Goal: Task Accomplishment & Management: Complete application form

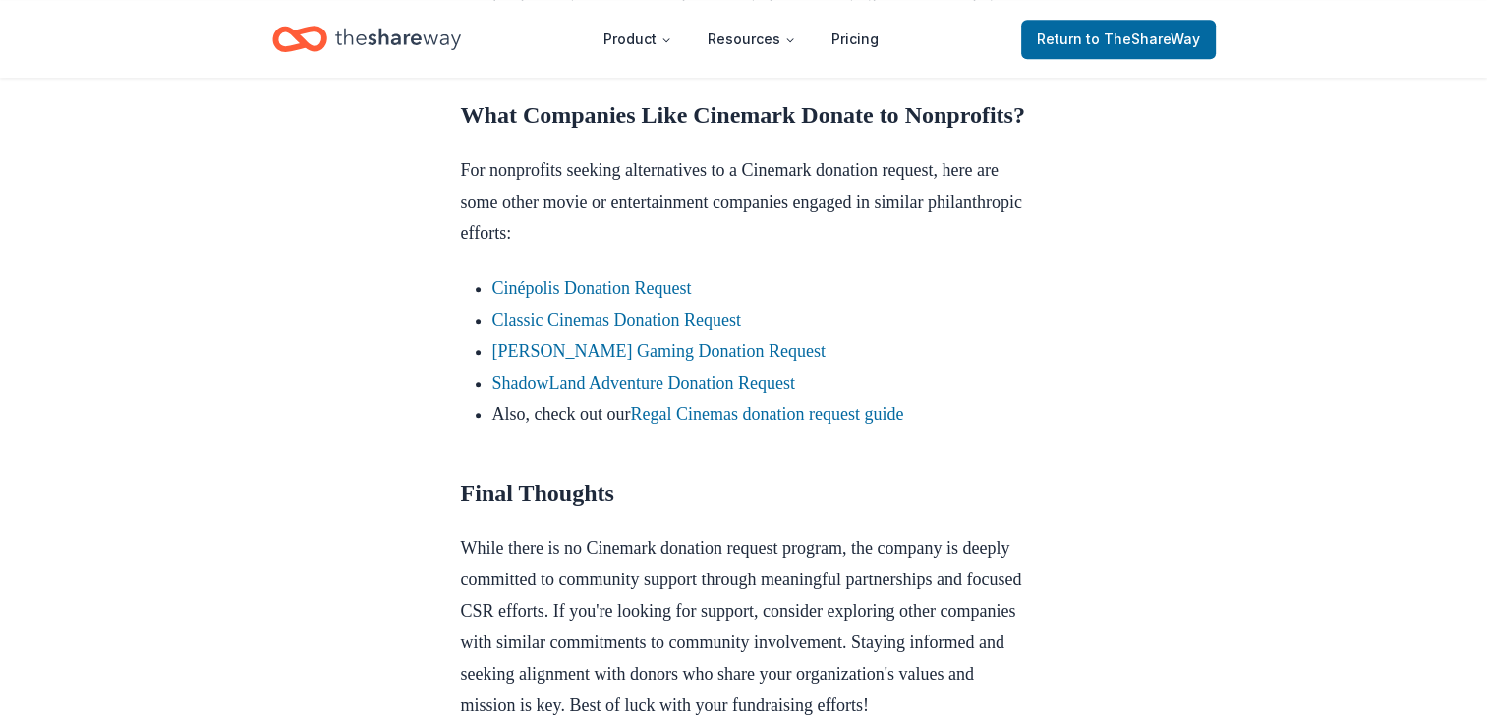
scroll to position [1770, 0]
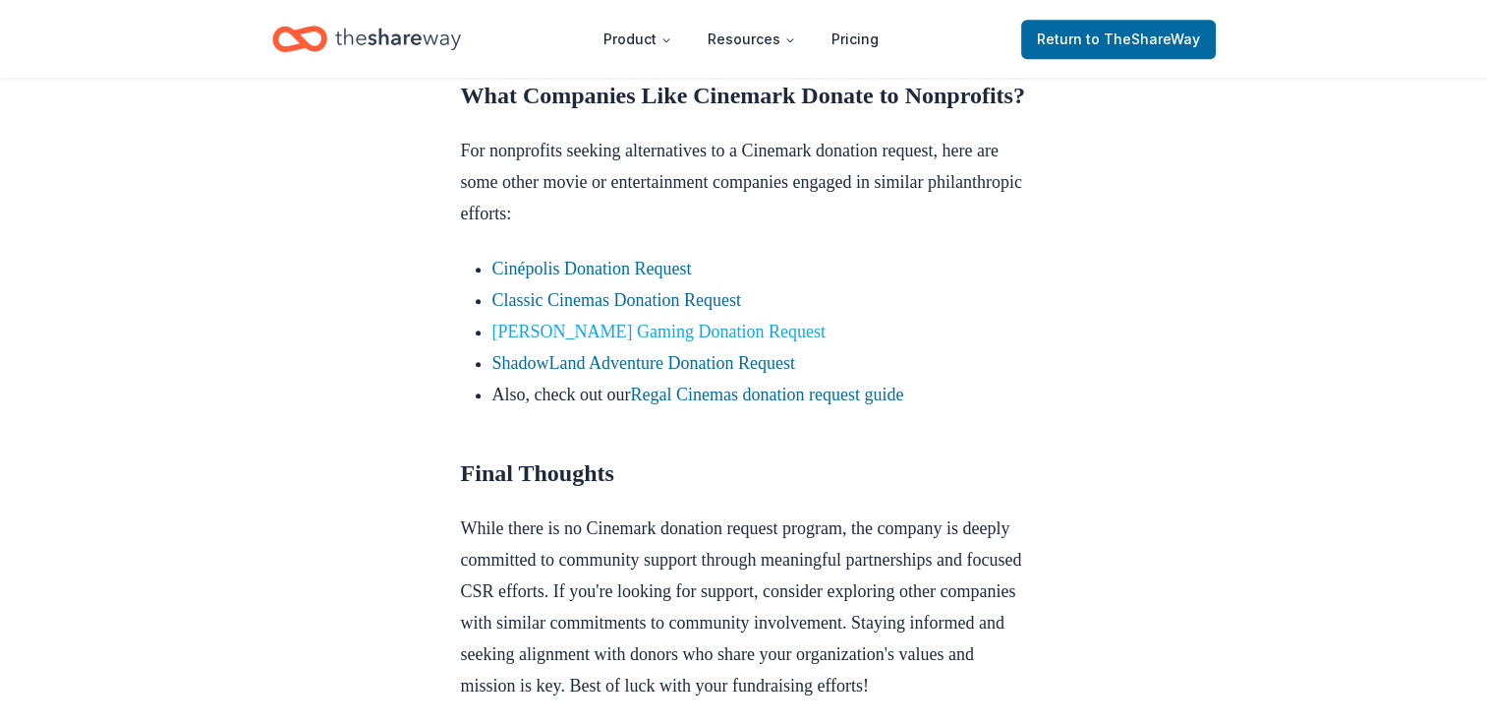
click at [598, 341] on link "[PERSON_NAME] Gaming Donation Request" at bounding box center [659, 331] width 333 height 20
click at [601, 341] on link "[PERSON_NAME] Gaming Donation Request" at bounding box center [659, 331] width 333 height 20
click at [601, 341] on link "Boyd Gaming Donation Request" at bounding box center [659, 331] width 333 height 20
click at [676, 341] on link "Boyd Gaming Donation Request" at bounding box center [659, 331] width 333 height 20
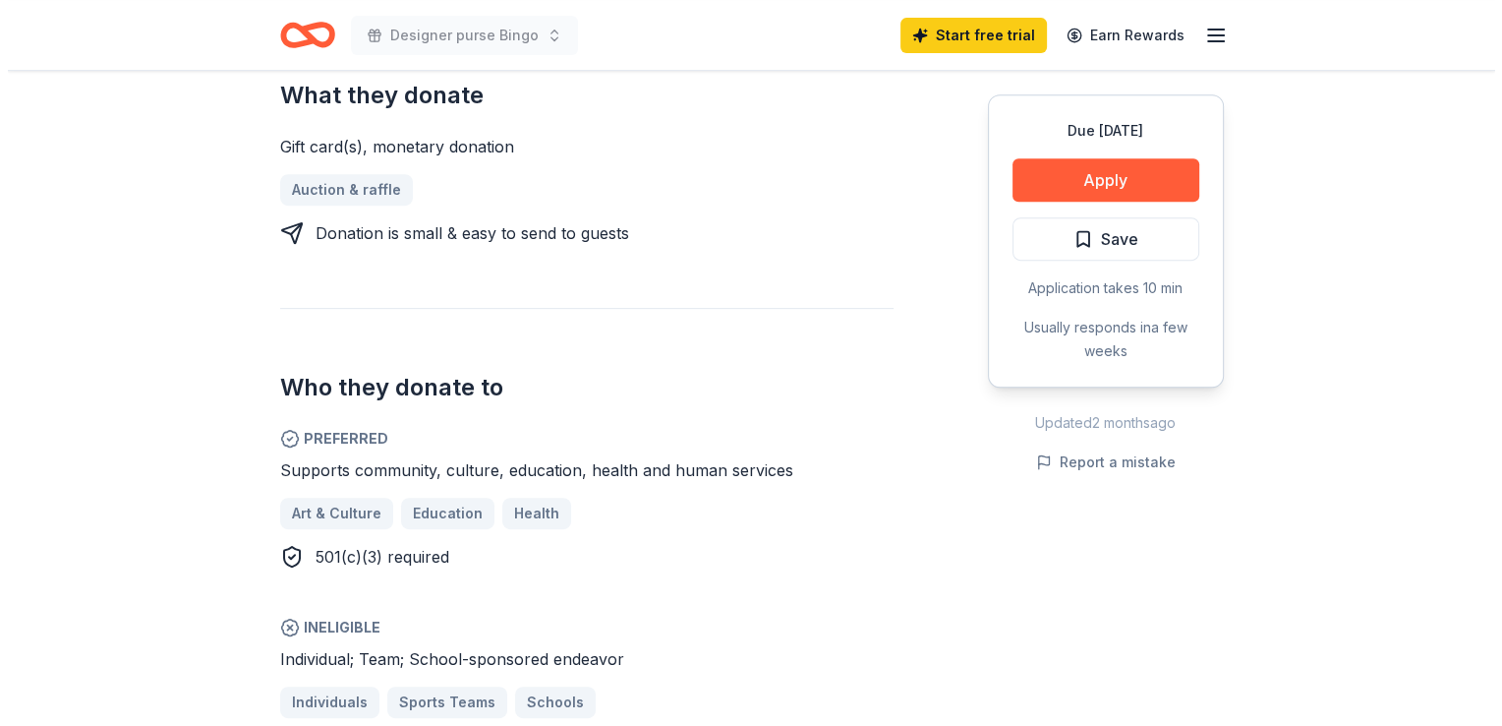
scroll to position [786, 0]
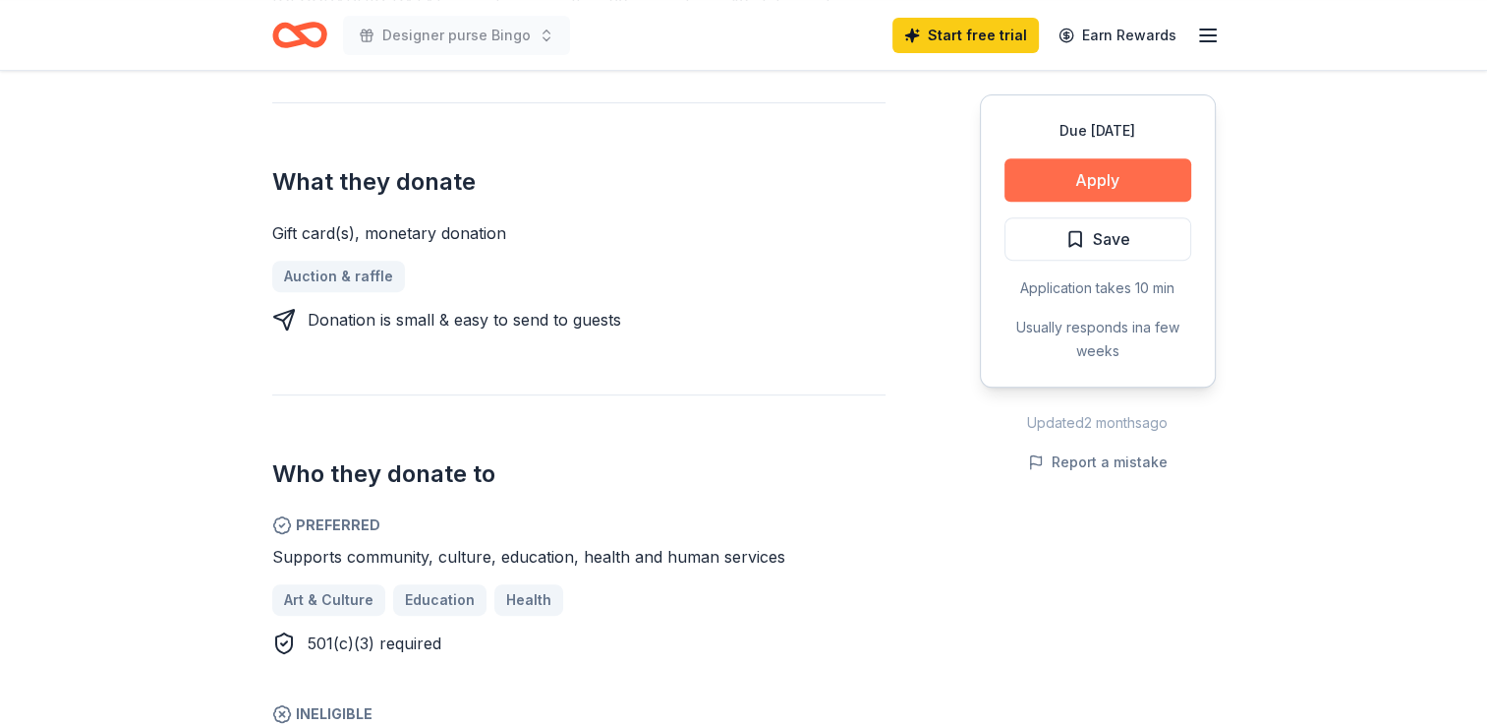
click at [1121, 176] on button "Apply" at bounding box center [1098, 179] width 187 height 43
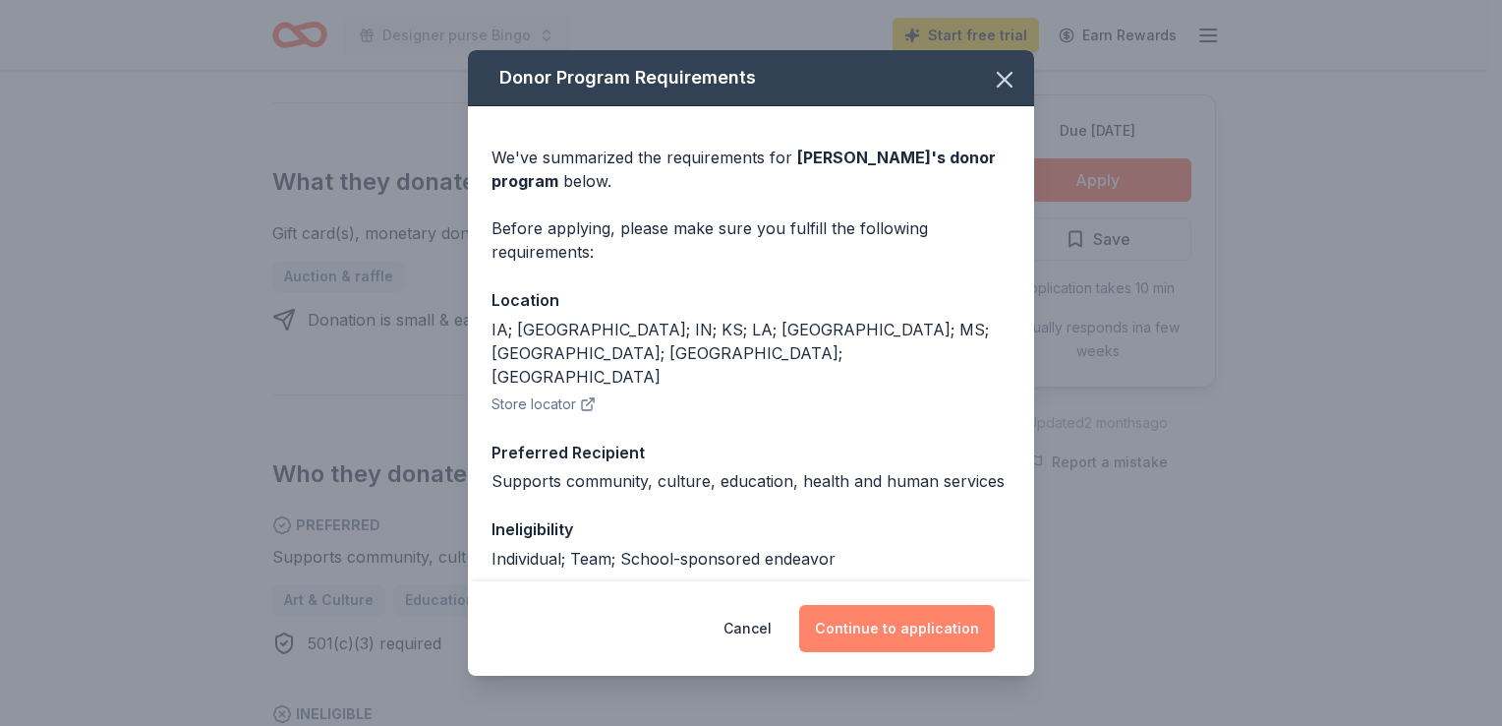
click at [920, 631] on button "Continue to application" at bounding box center [897, 628] width 196 height 47
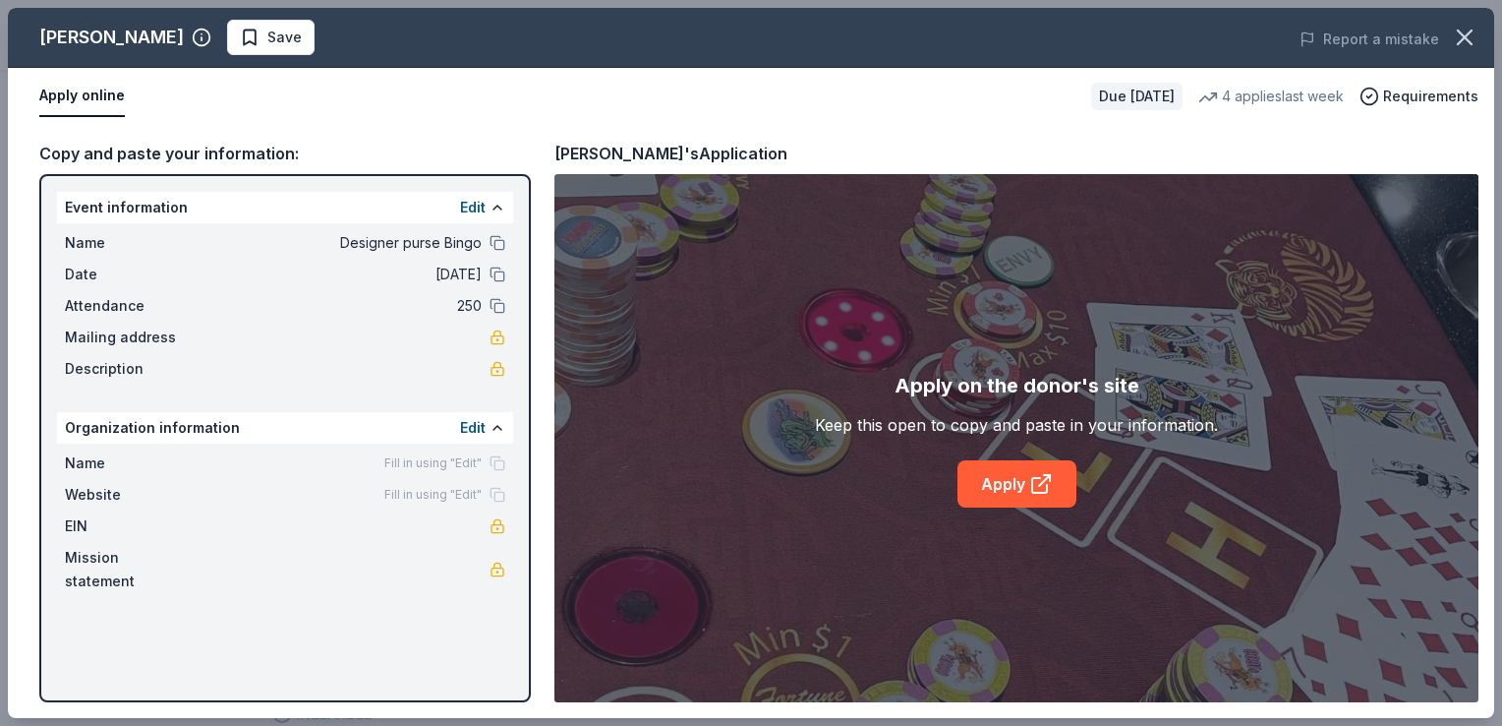
click at [65, 333] on span "Mailing address" at bounding box center [131, 337] width 132 height 24
click at [493, 206] on button at bounding box center [498, 208] width 16 height 16
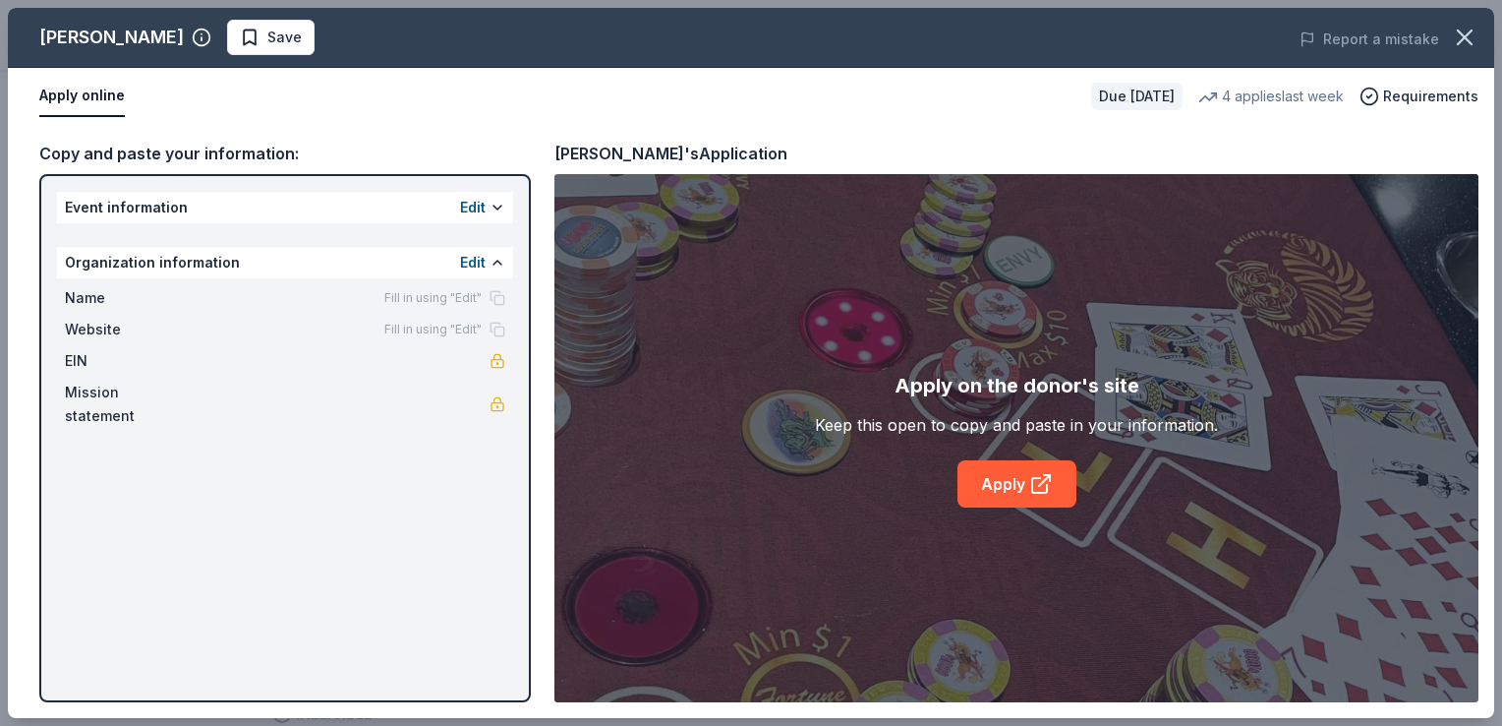
click at [485, 390] on div "Mission statement" at bounding box center [285, 403] width 440 height 47
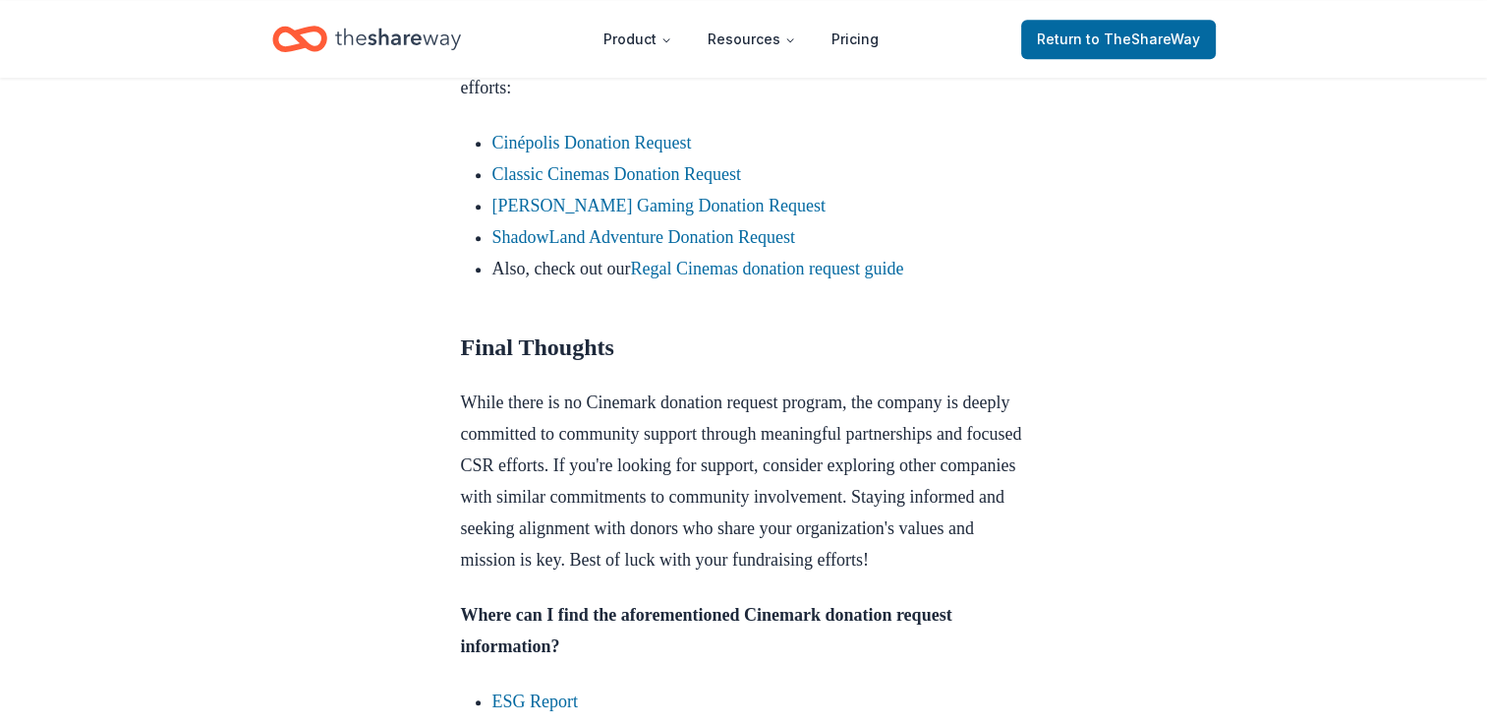
scroll to position [1897, 0]
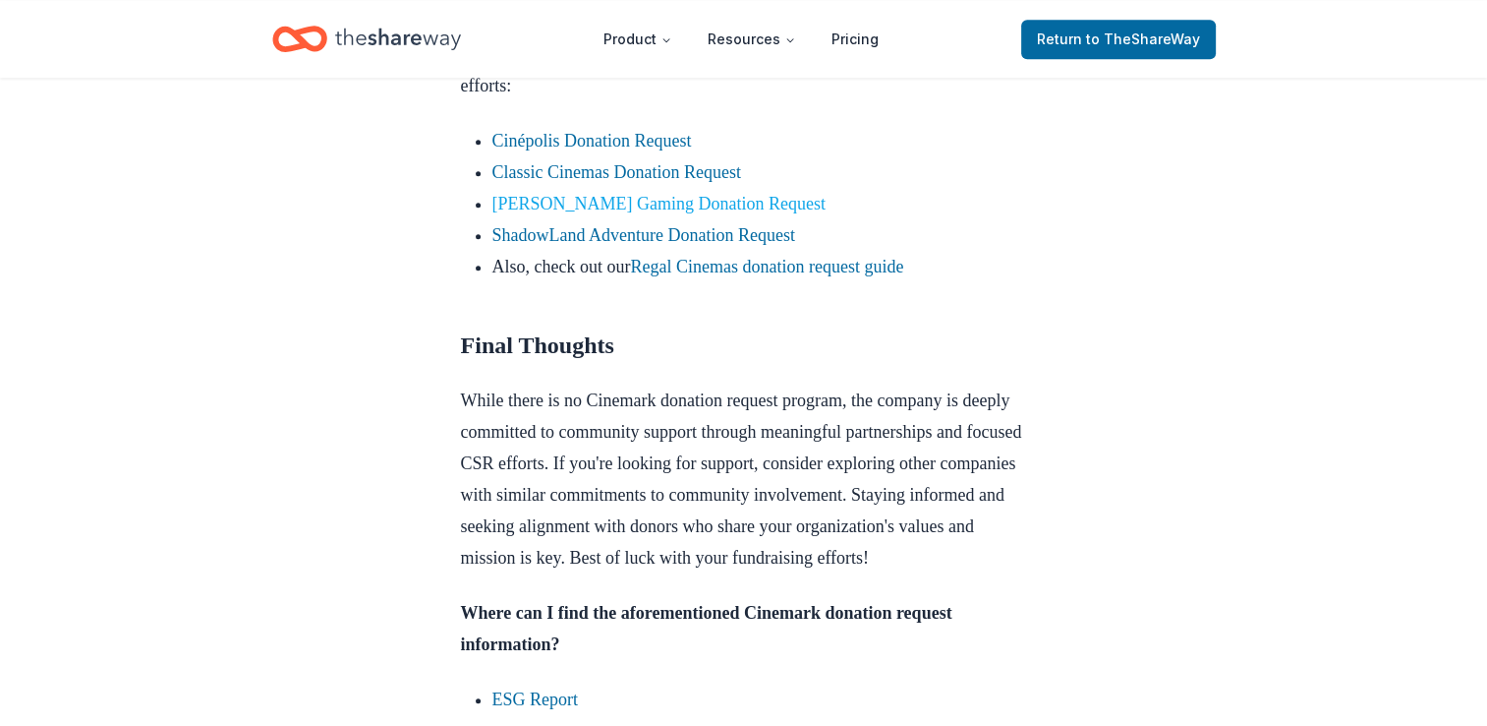
click at [511, 213] on link "[PERSON_NAME] Gaming Donation Request" at bounding box center [659, 204] width 333 height 20
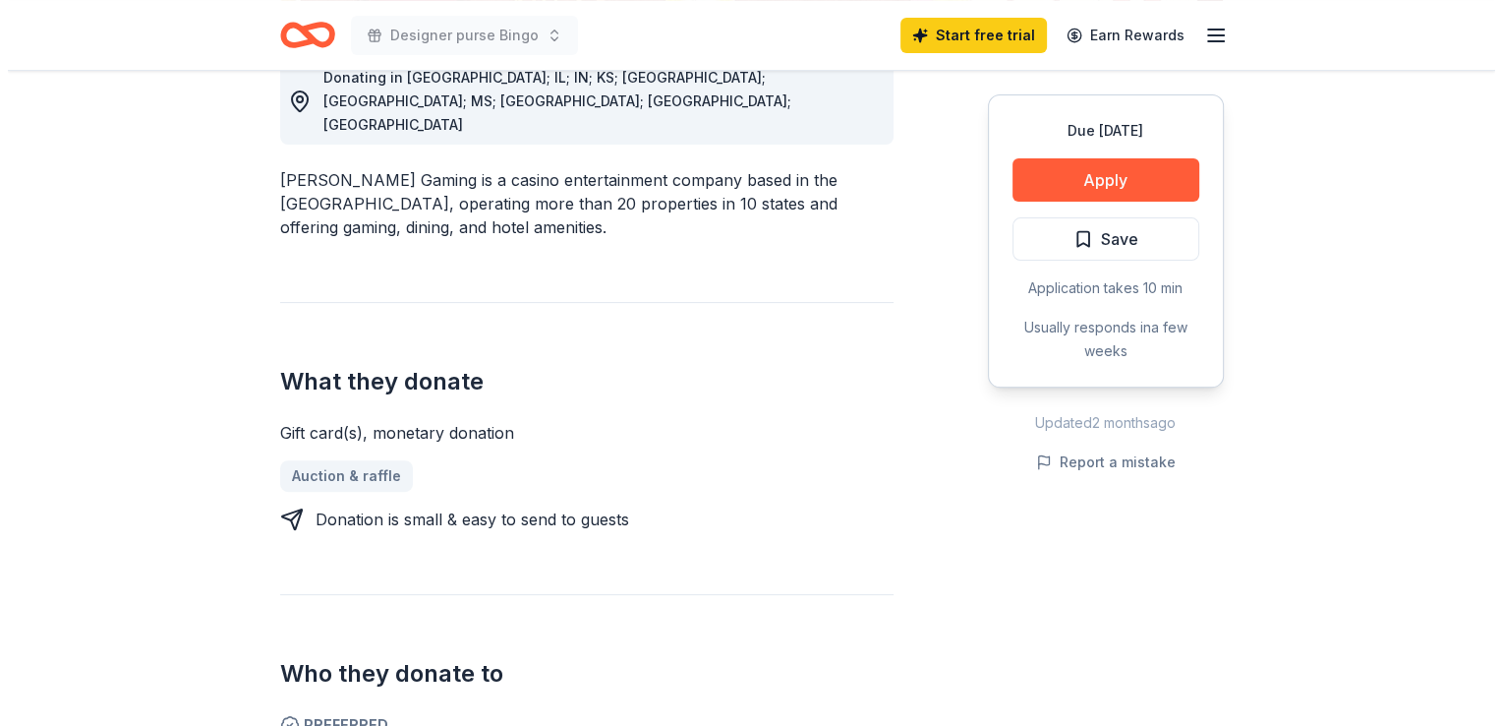
scroll to position [590, 0]
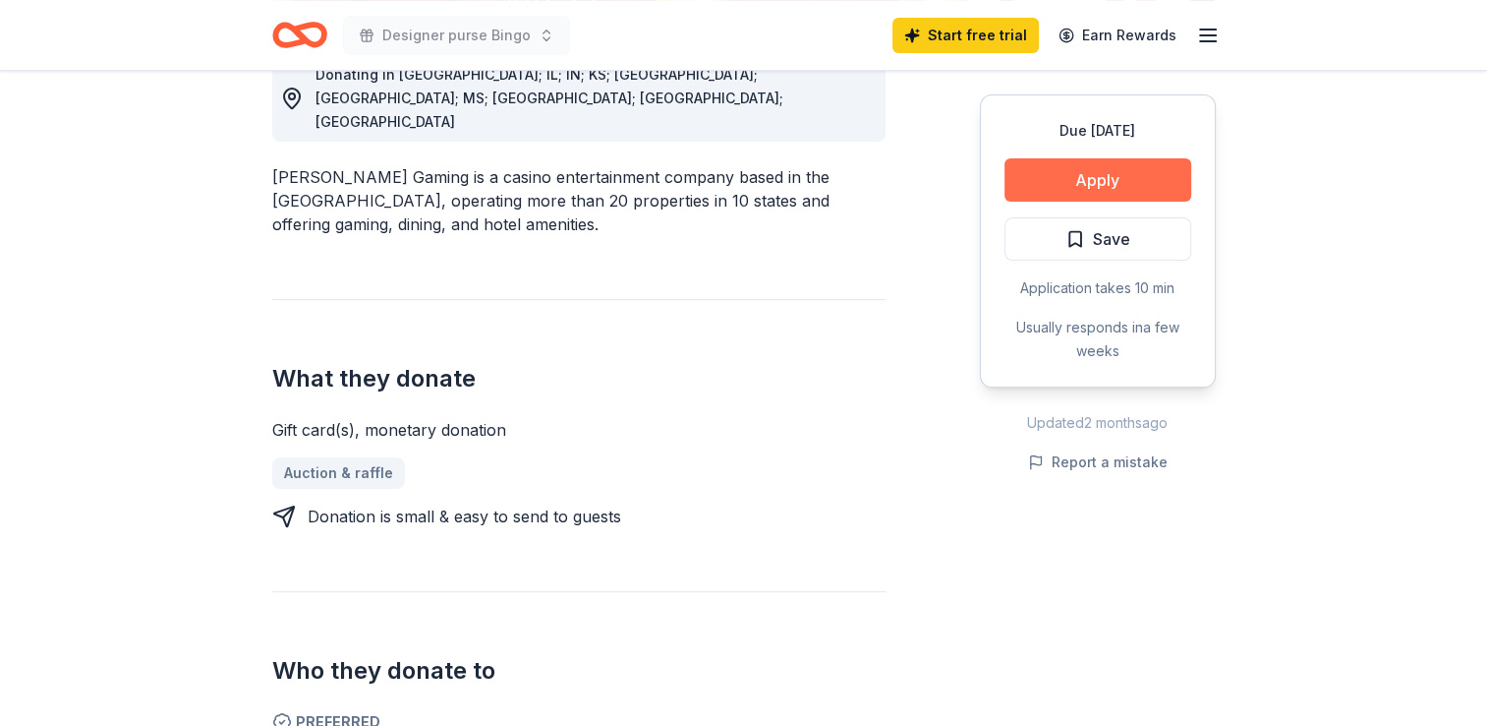
click at [1117, 170] on button "Apply" at bounding box center [1098, 179] width 187 height 43
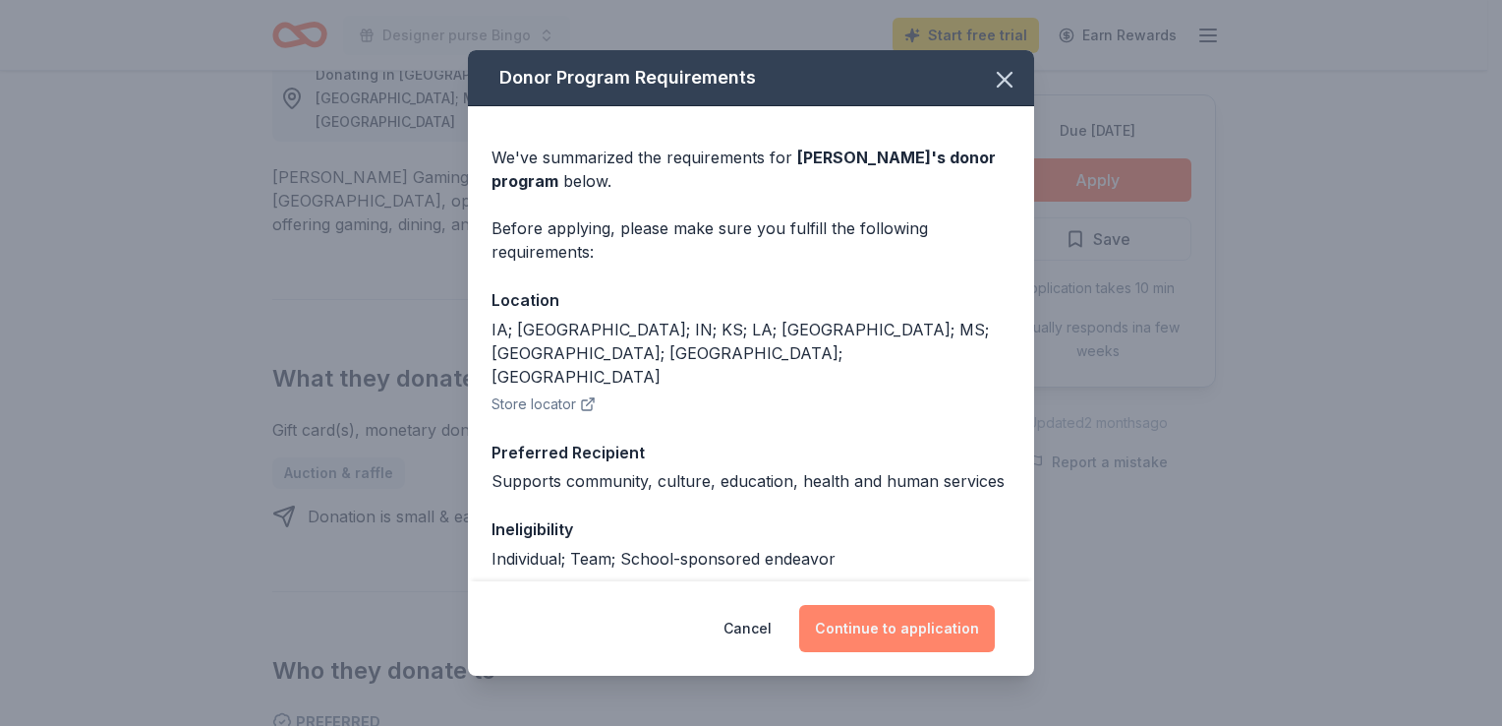
click at [936, 623] on button "Continue to application" at bounding box center [897, 628] width 196 height 47
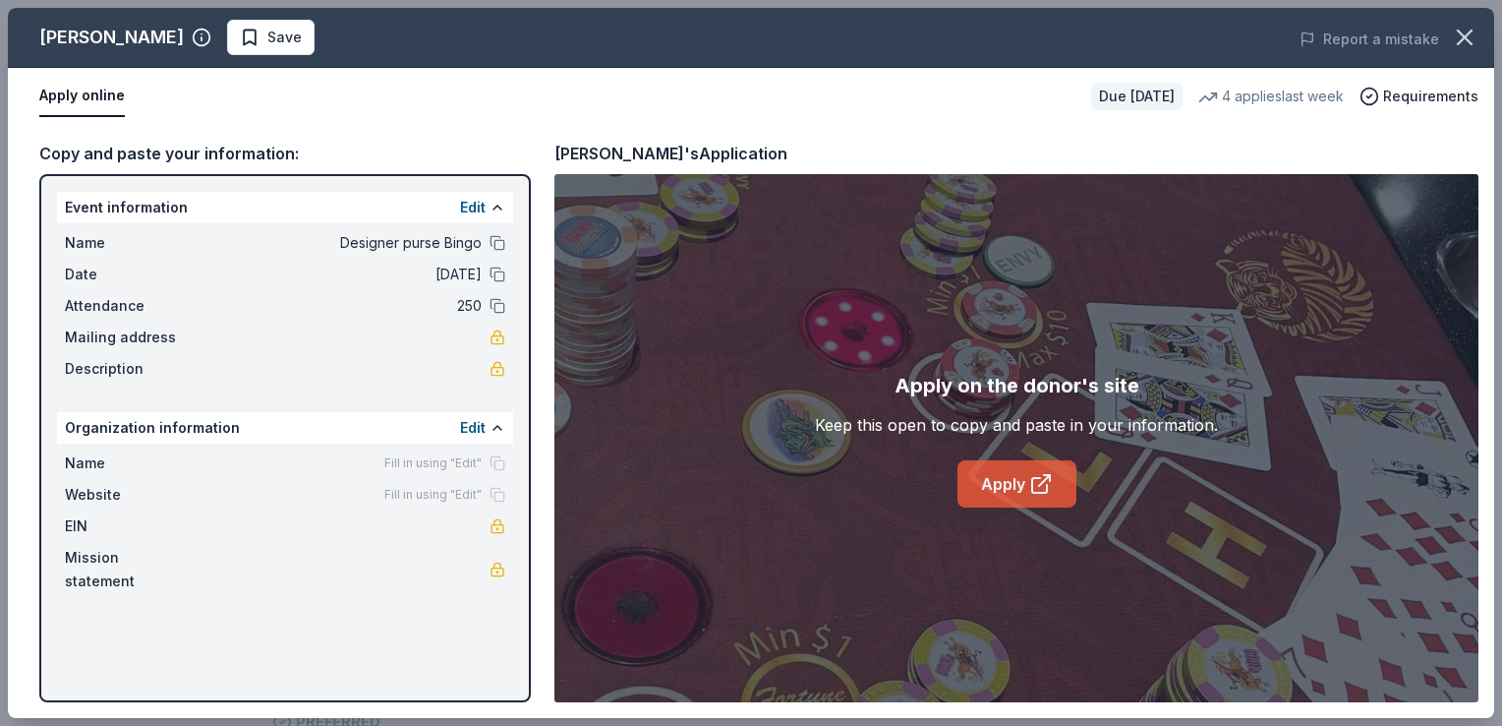
click at [1032, 495] on link "Apply" at bounding box center [1017, 483] width 119 height 47
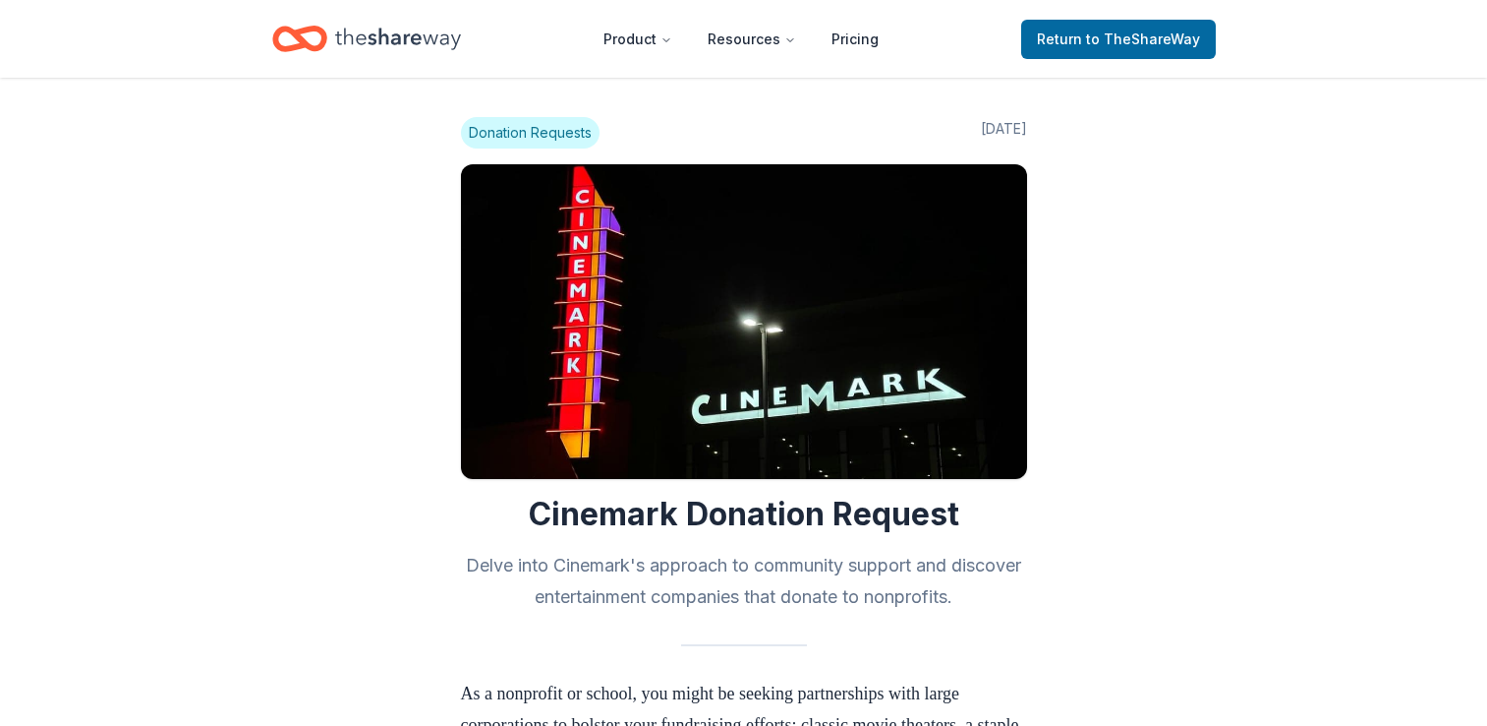
scroll to position [1895, 0]
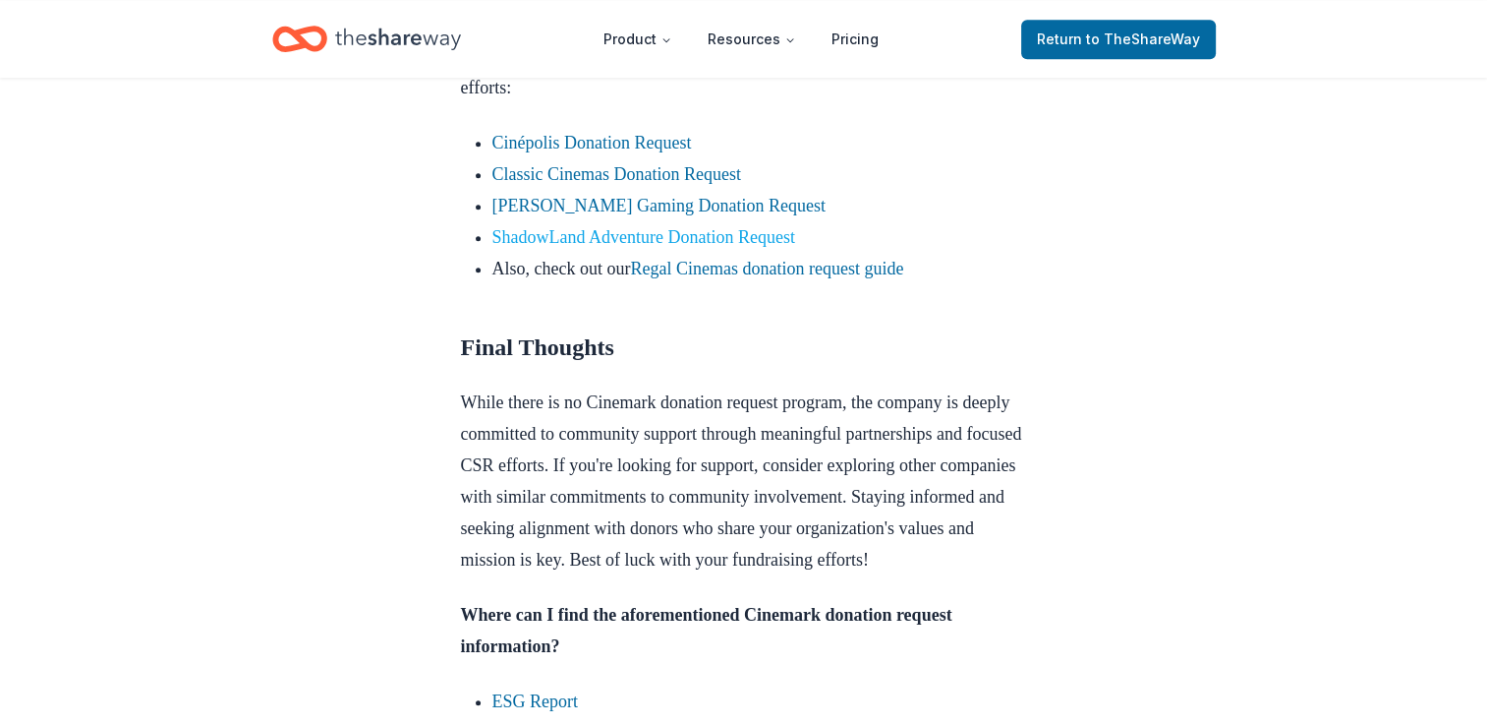
click at [662, 247] on link "ShadowLand Adventure Donation Request" at bounding box center [644, 237] width 303 height 20
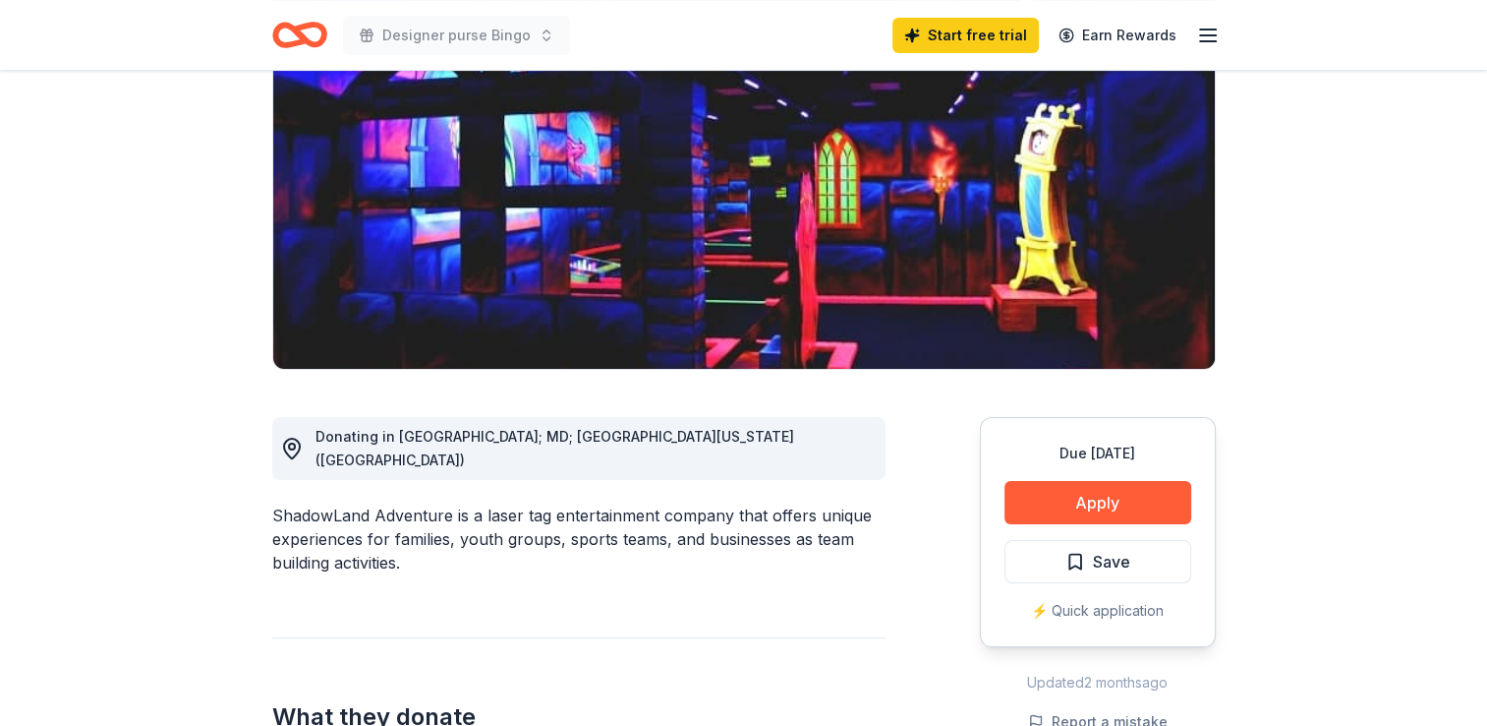
scroll to position [197, 0]
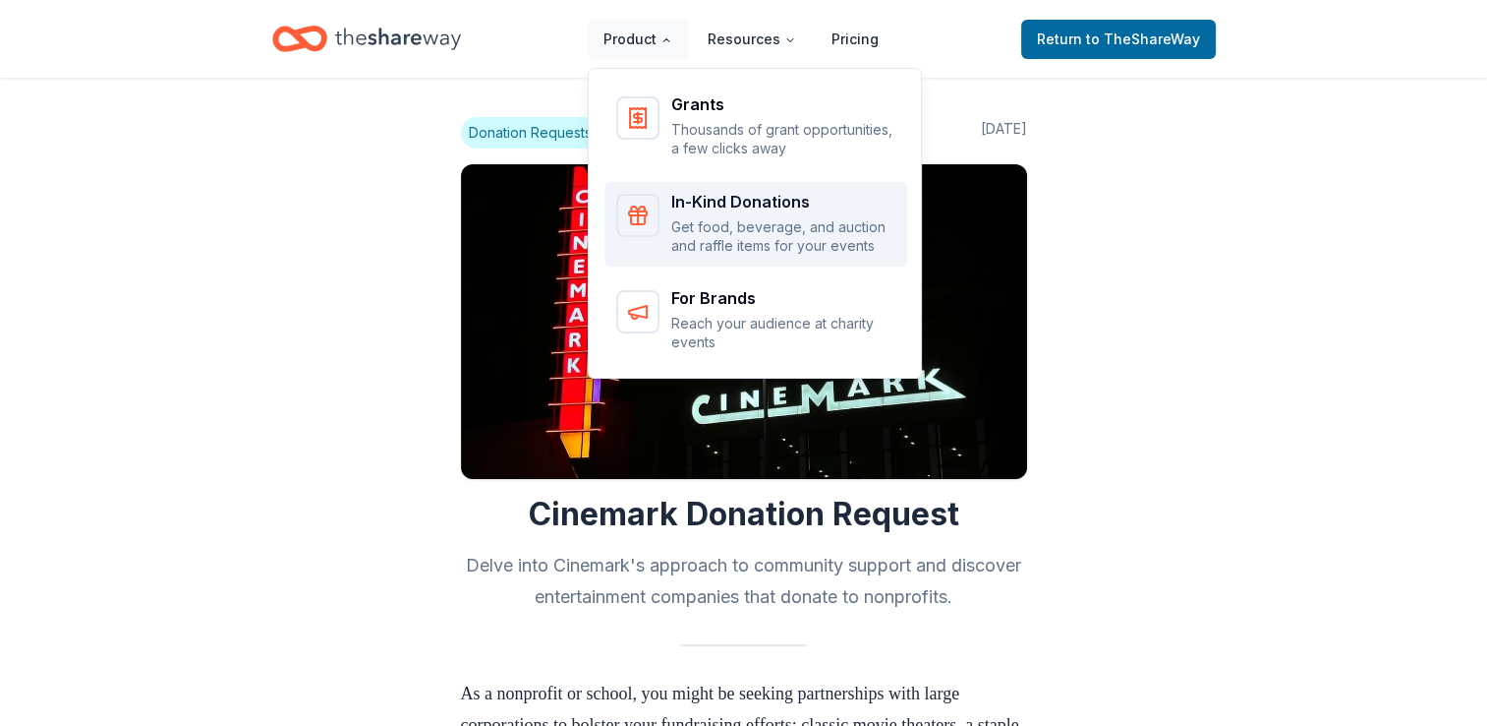
click at [760, 197] on div "In-Kind Donations" at bounding box center [783, 202] width 224 height 16
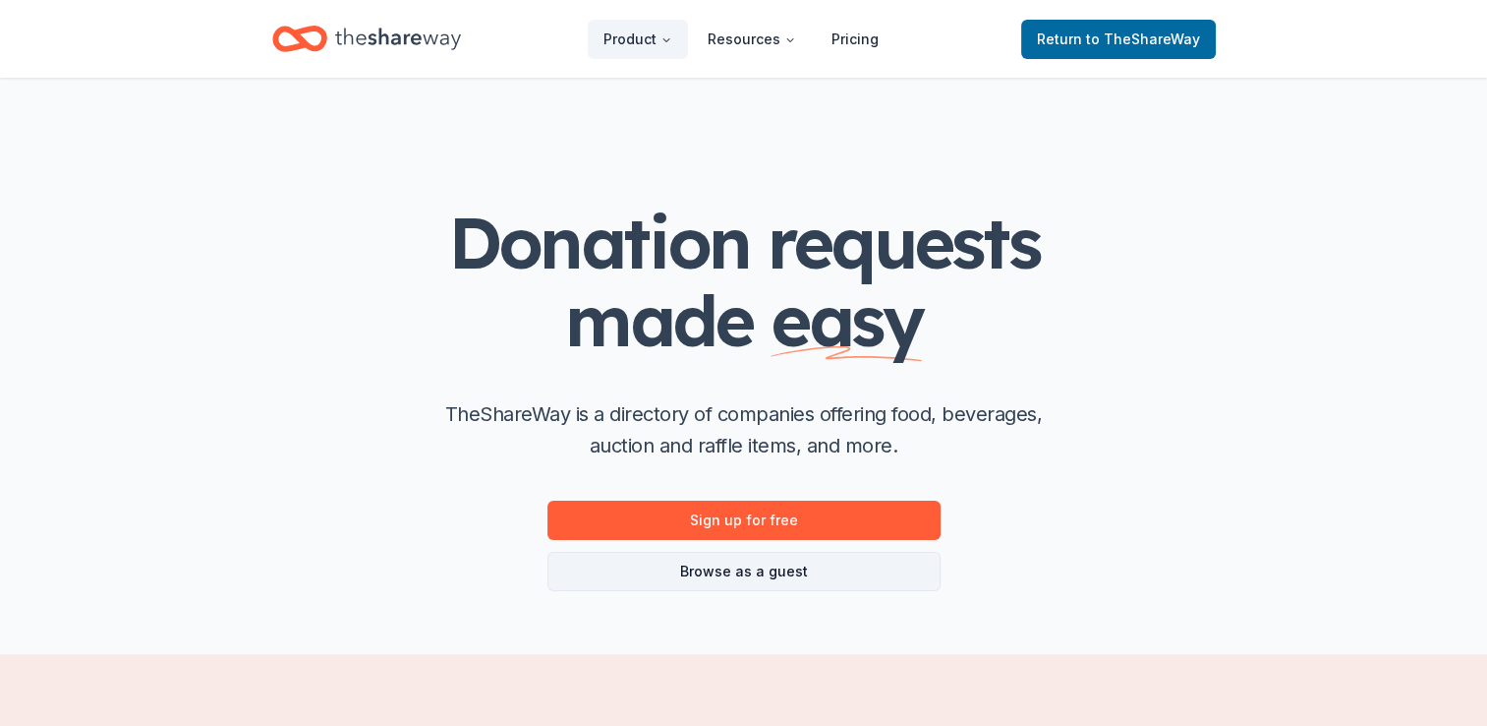
click at [831, 569] on link "Browse as a guest" at bounding box center [744, 571] width 393 height 39
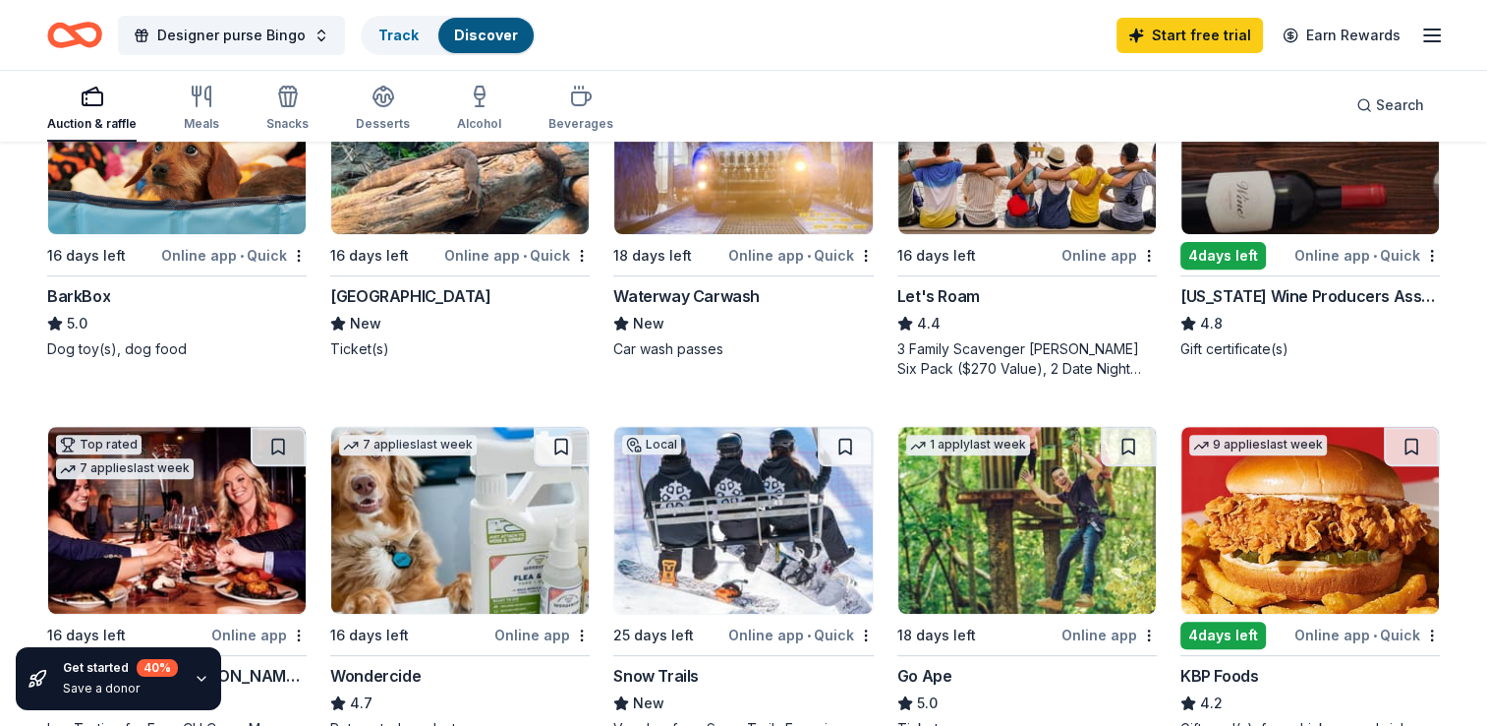
scroll to position [590, 0]
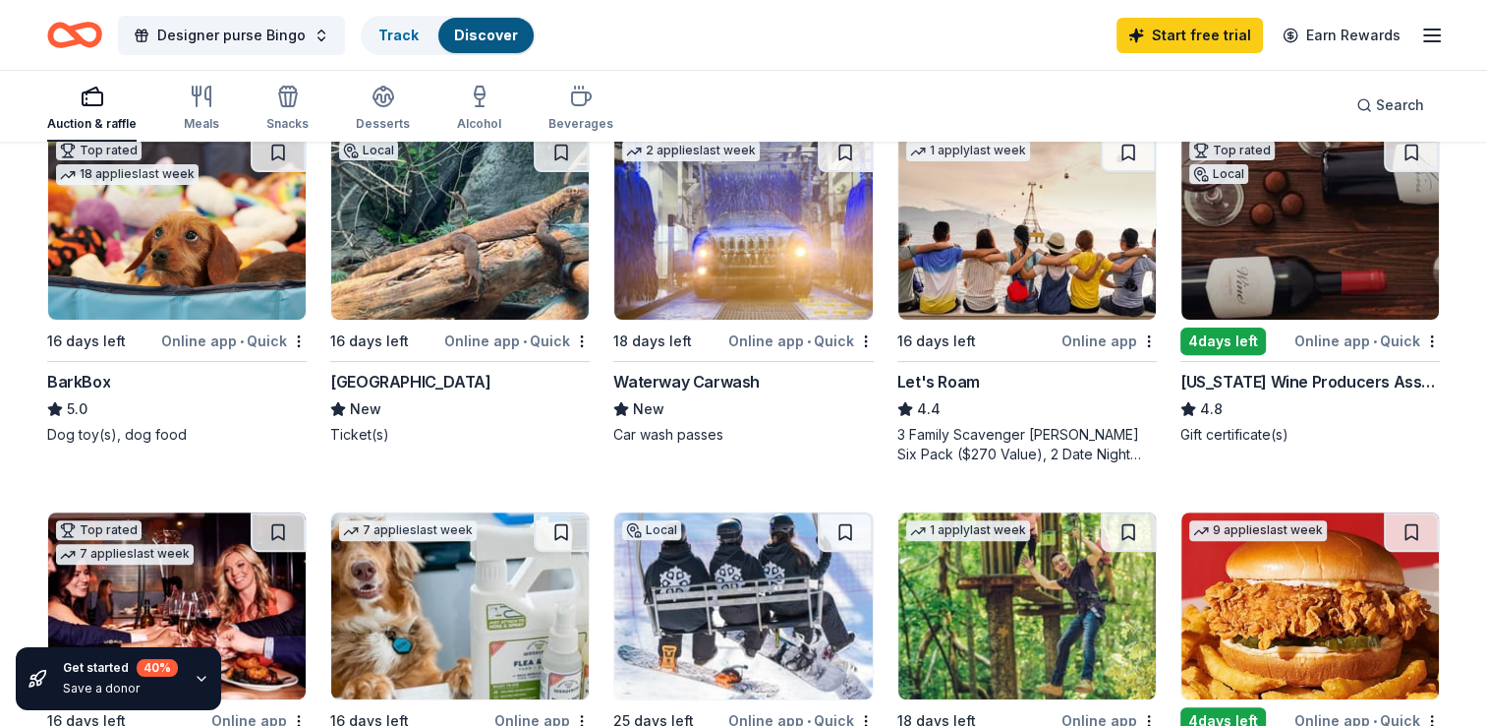
click at [1298, 376] on div "[US_STATE] Wine Producers Association" at bounding box center [1311, 382] width 260 height 24
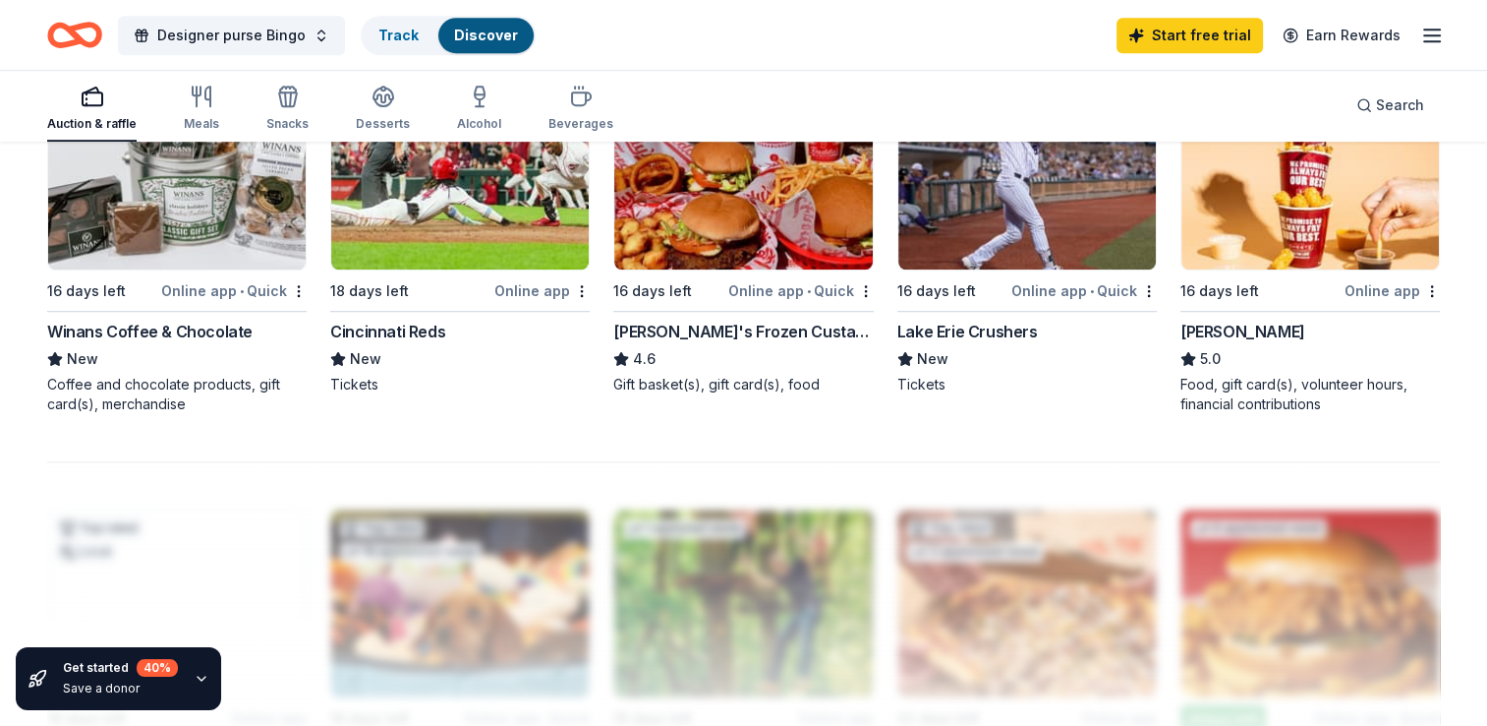
scroll to position [1376, 0]
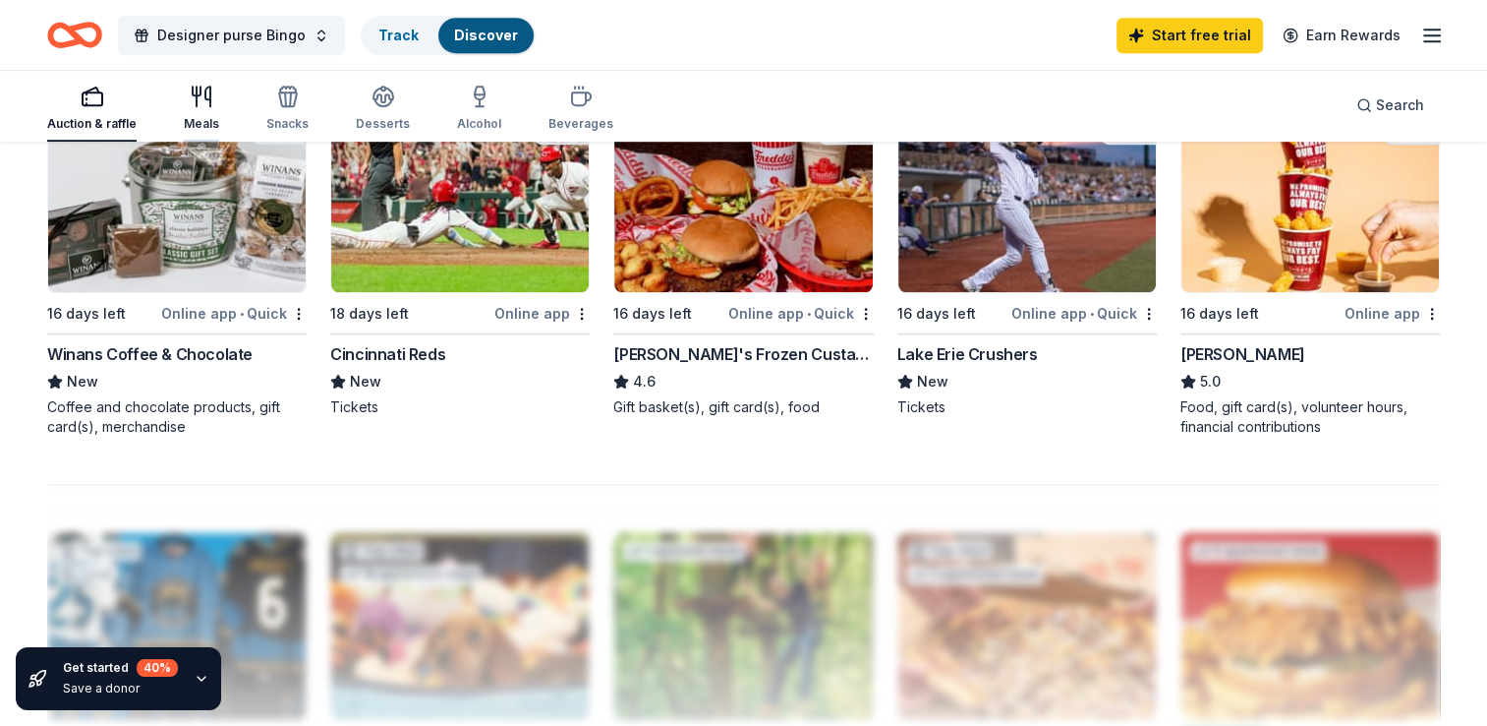
click at [199, 104] on icon "button" at bounding box center [202, 97] width 24 height 24
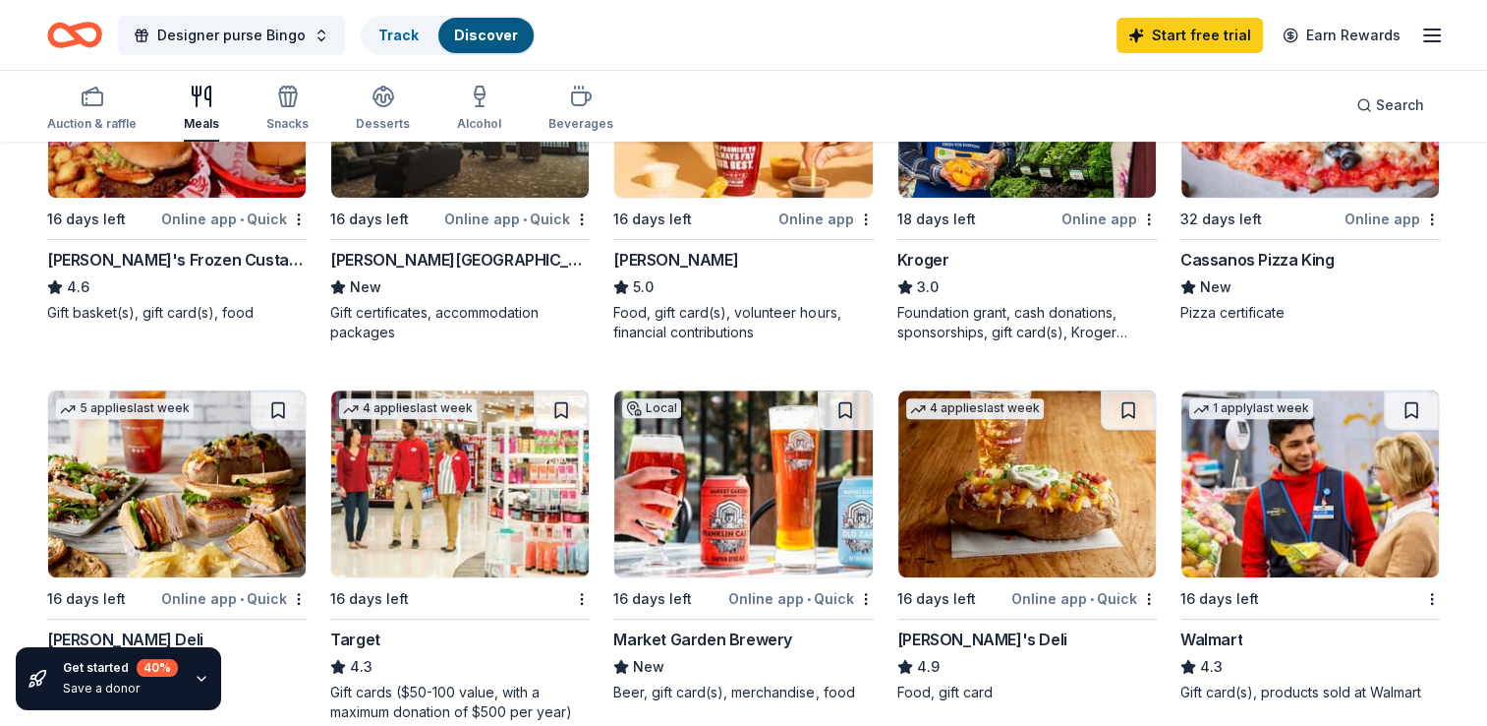
scroll to position [688, 0]
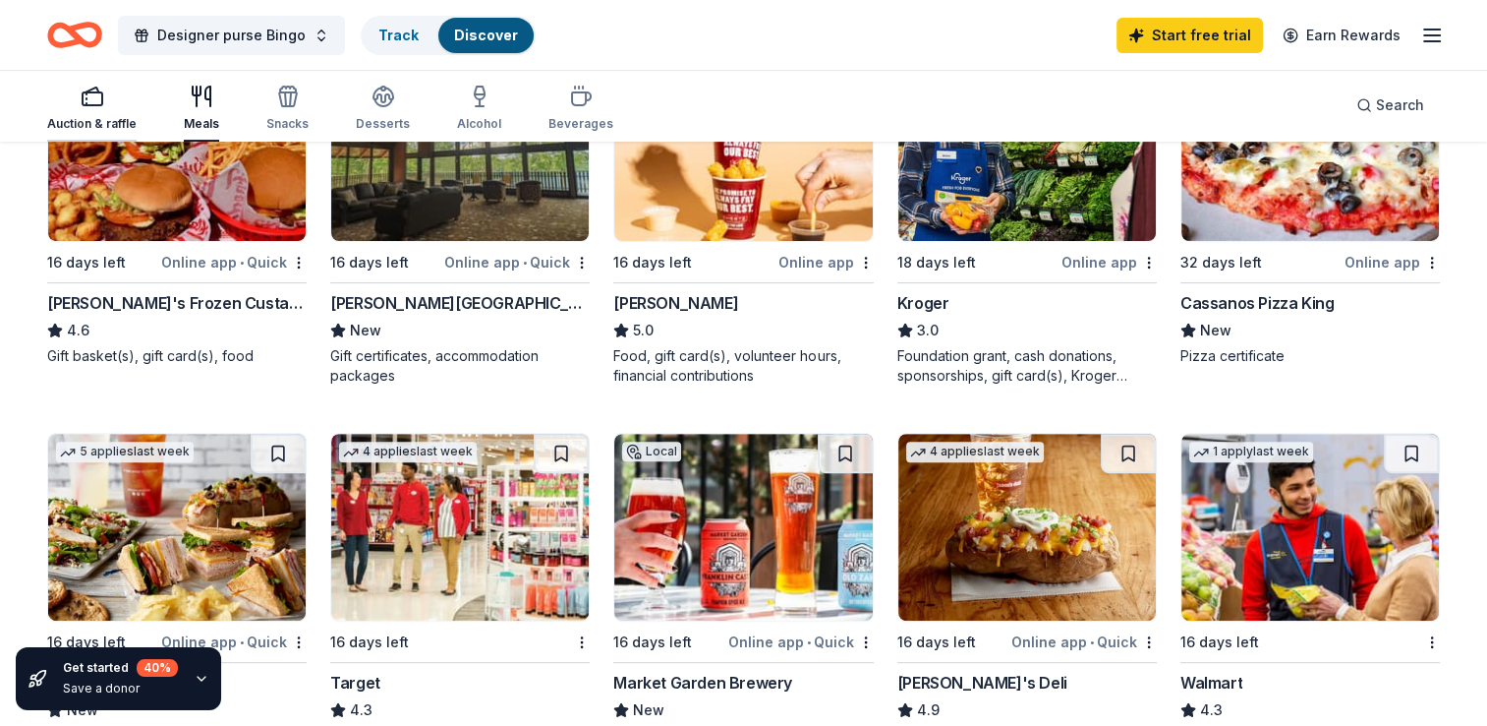
click at [114, 111] on div "Auction & raffle" at bounding box center [91, 108] width 89 height 47
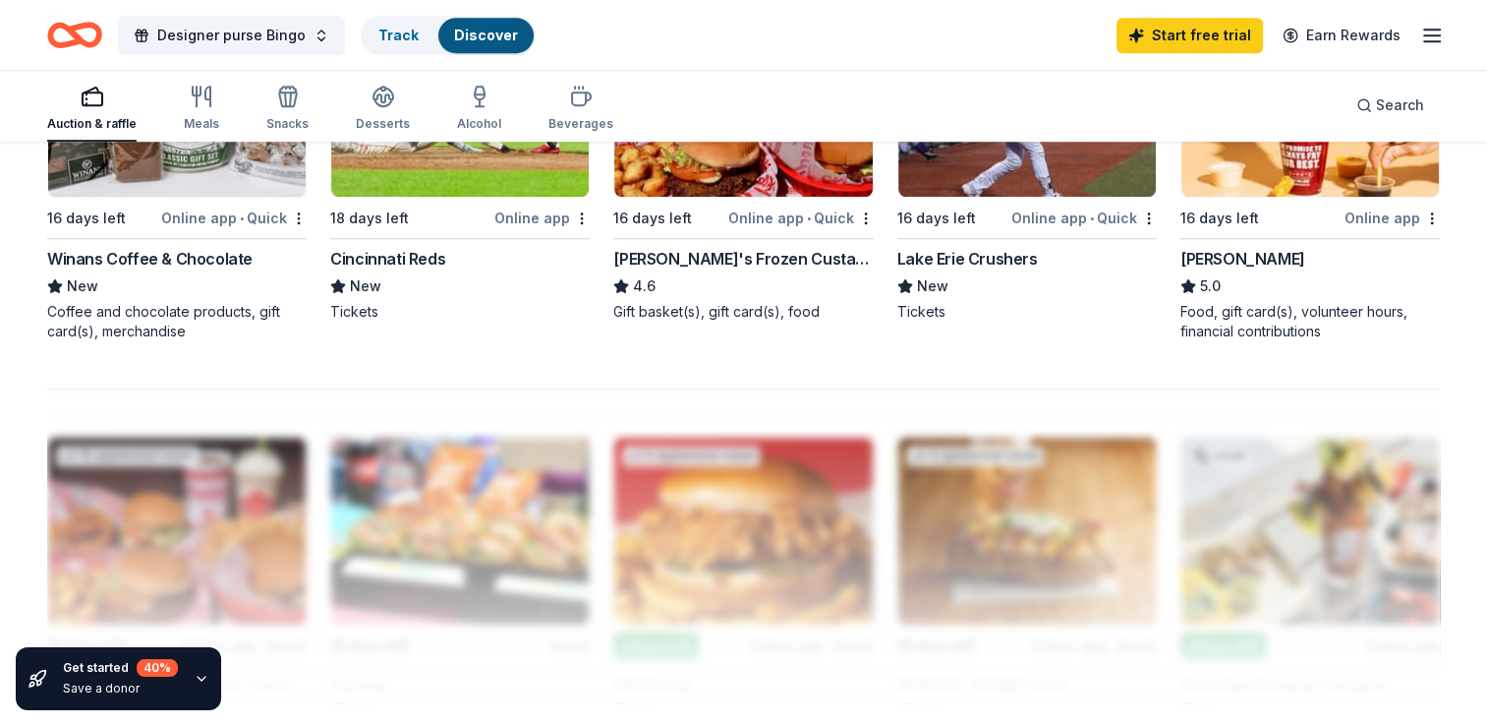
scroll to position [1475, 0]
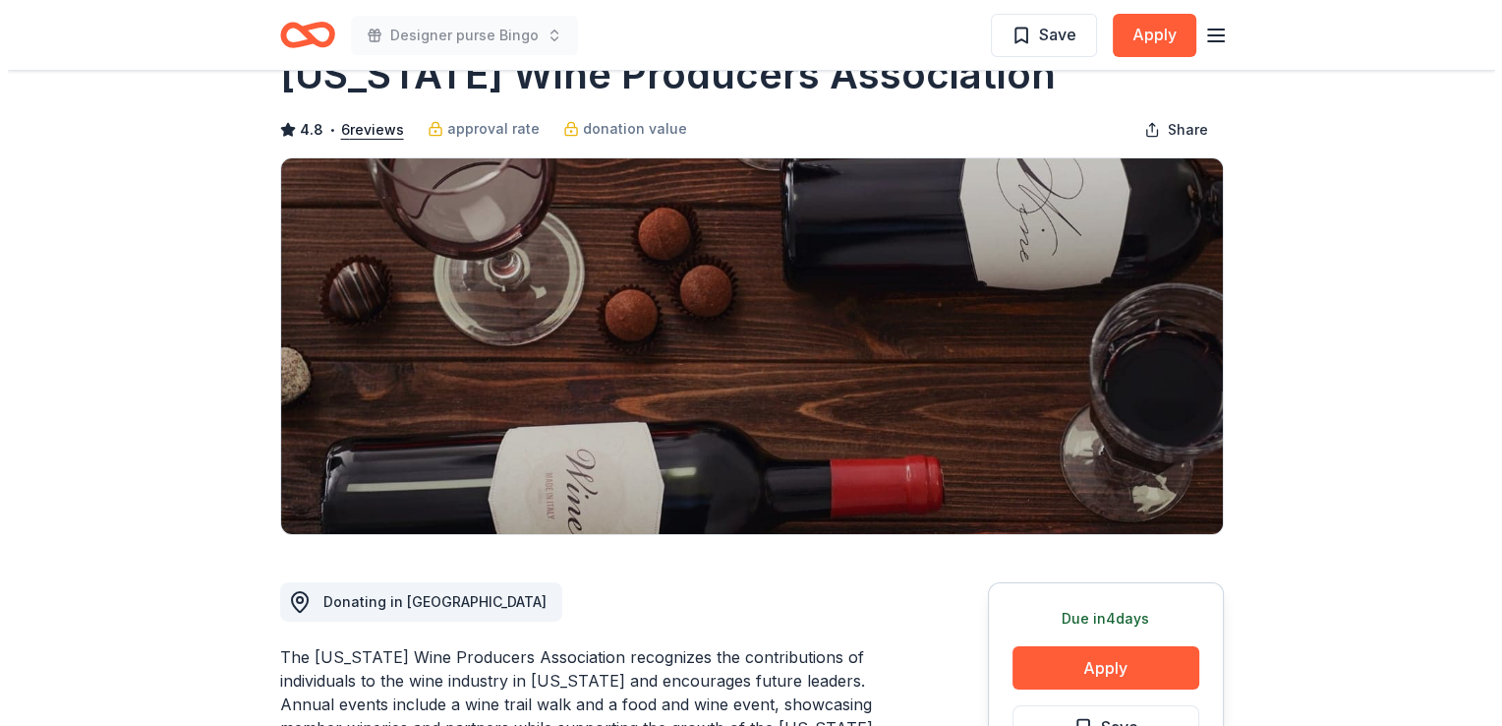
scroll to position [197, 0]
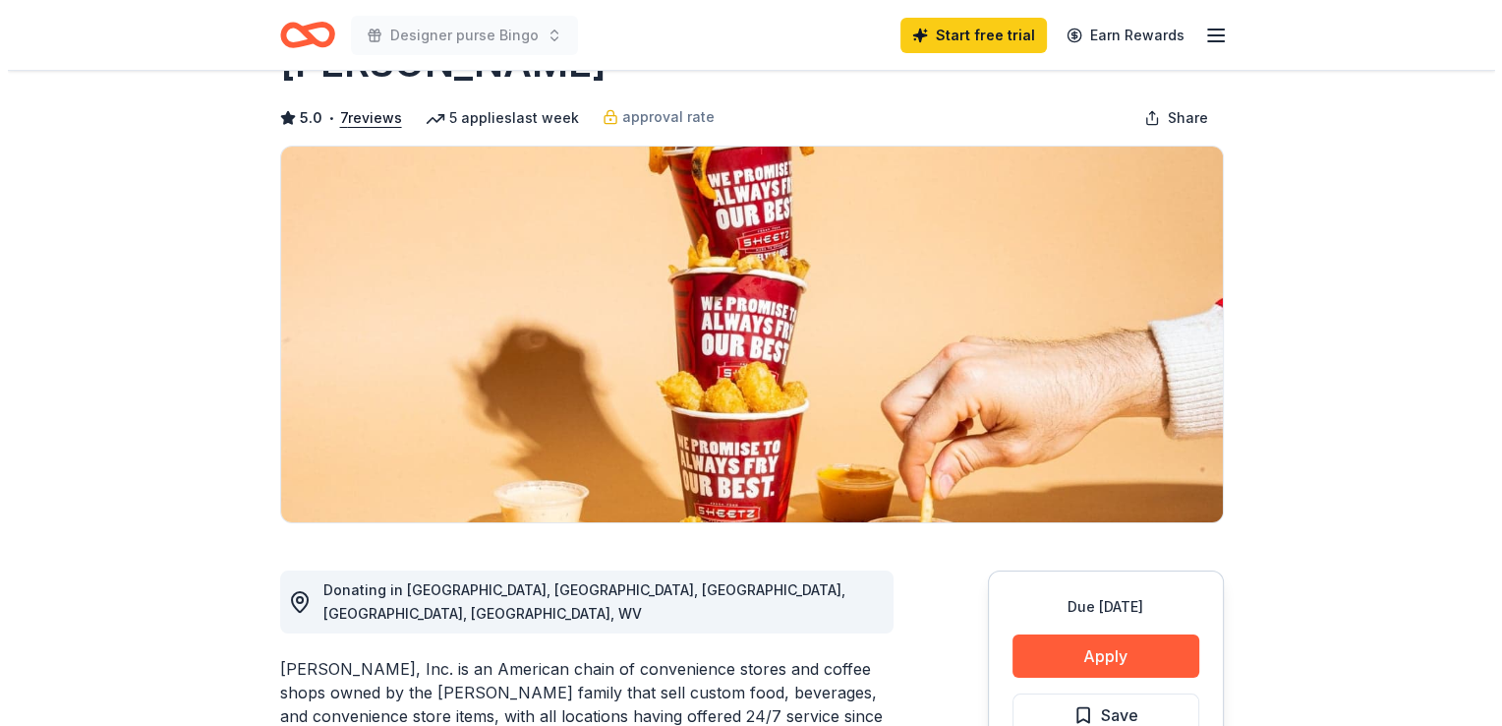
scroll to position [197, 0]
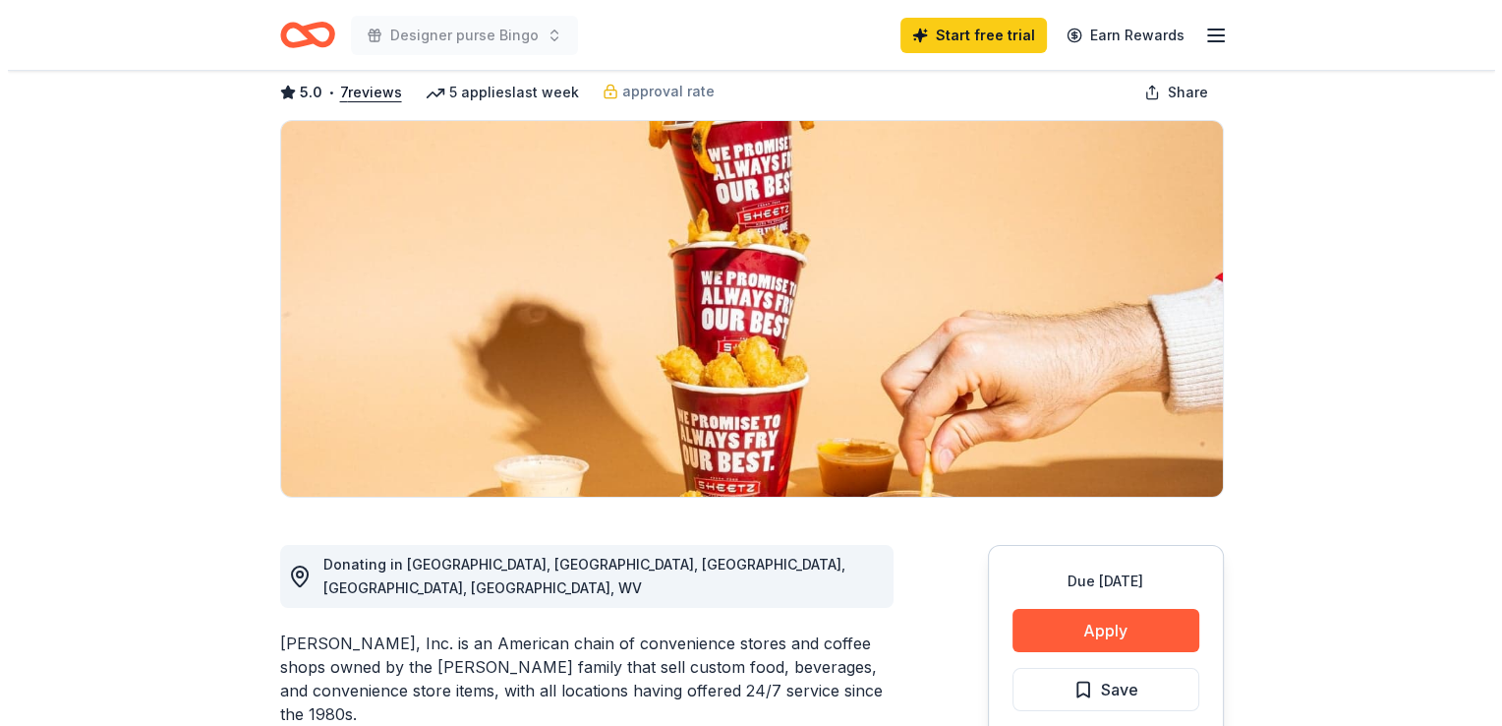
scroll to position [197, 0]
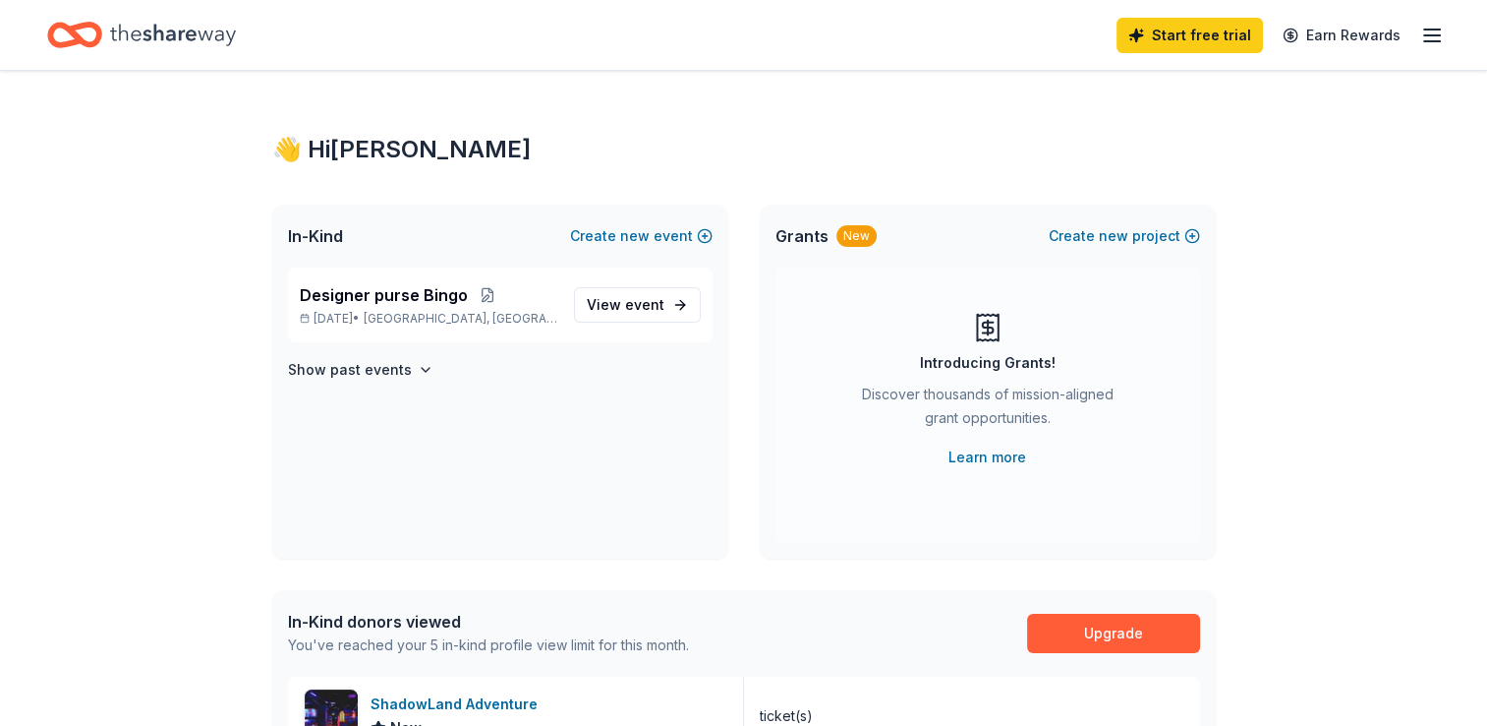
click at [1433, 30] on icon "button" at bounding box center [1433, 36] width 24 height 24
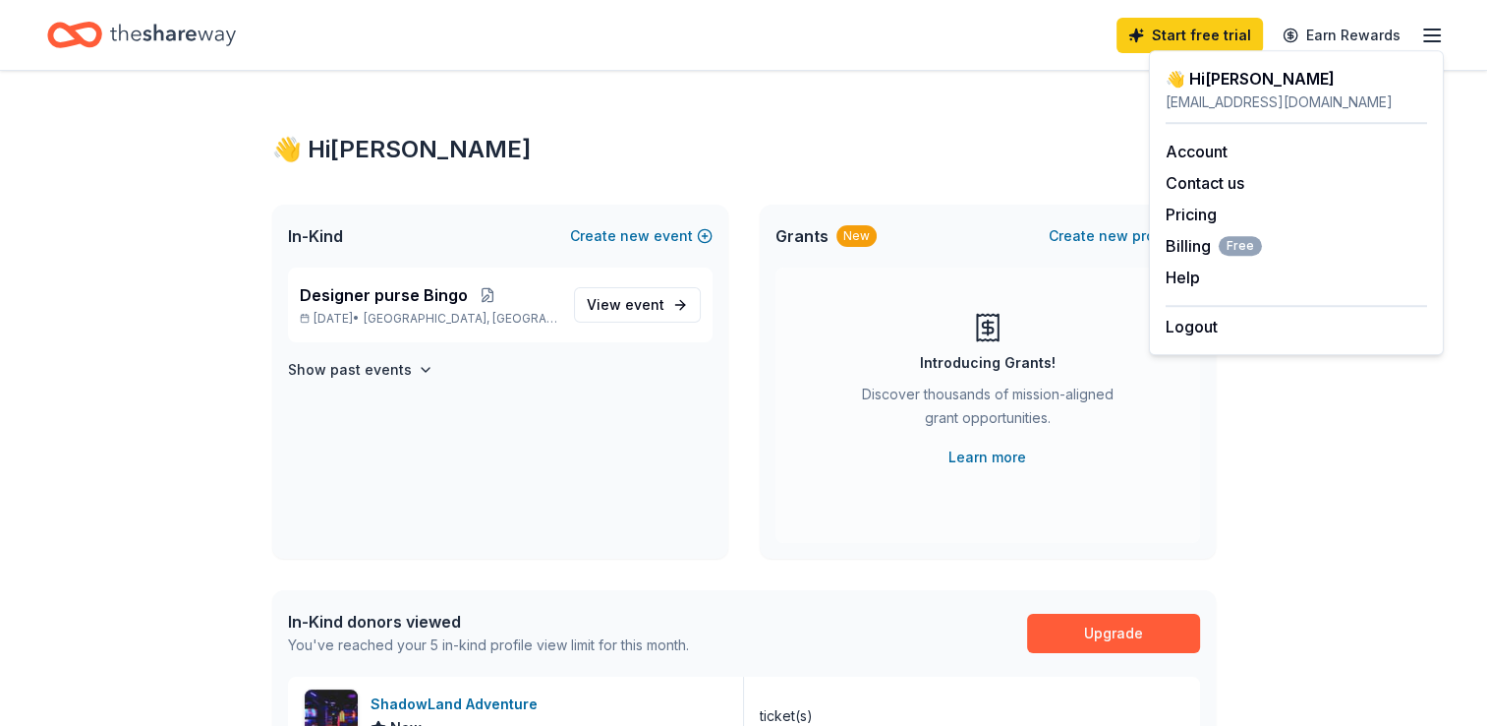
click at [747, 69] on div "Start free trial Earn Rewards" at bounding box center [743, 35] width 1487 height 70
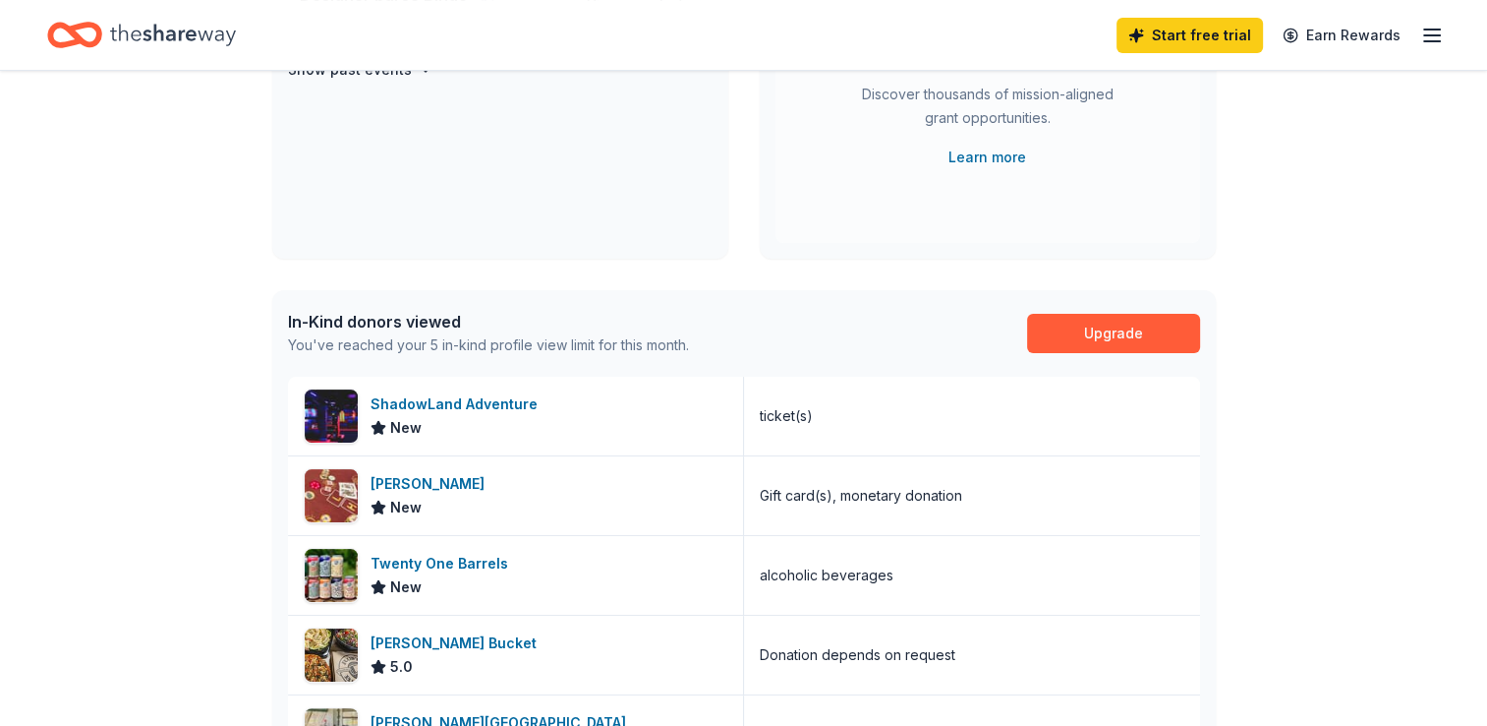
scroll to position [393, 0]
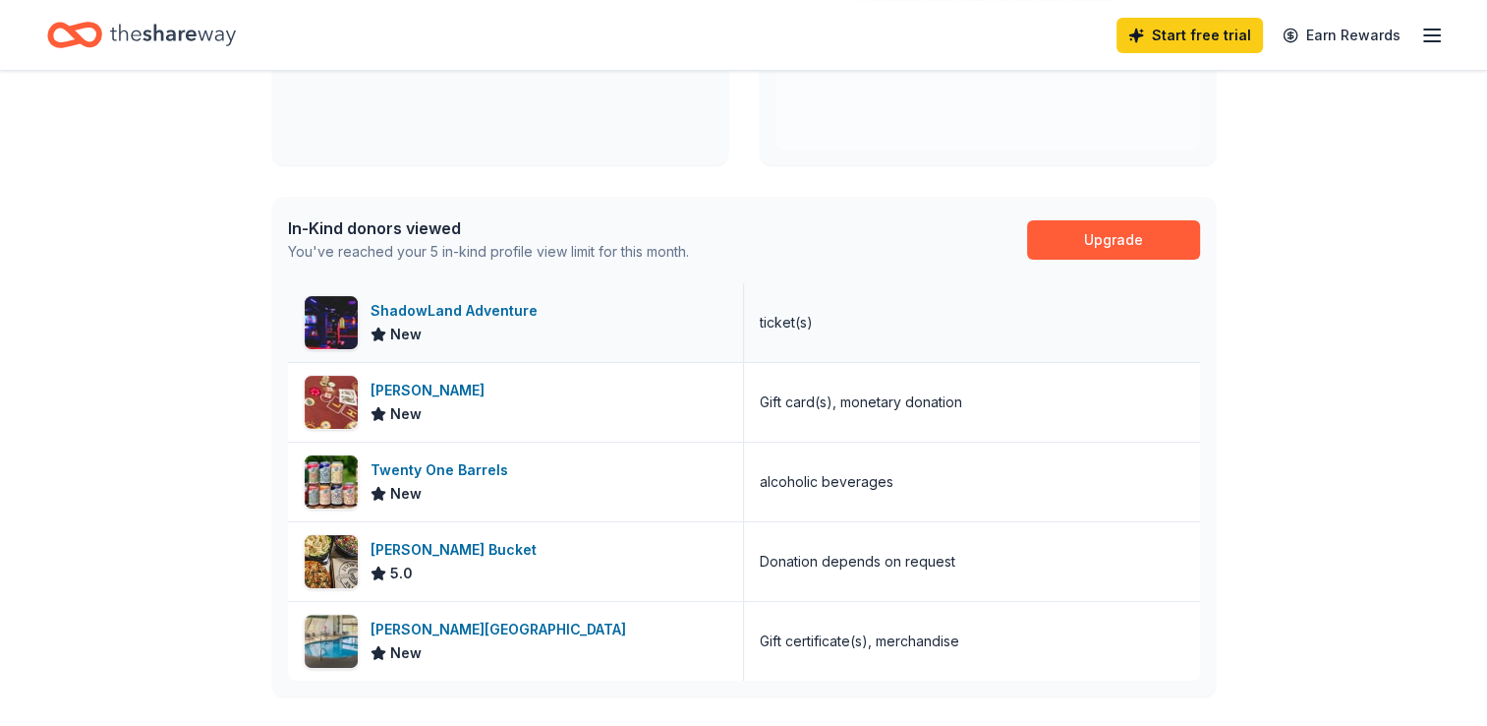
click at [380, 310] on div "ShadowLand Adventure" at bounding box center [458, 311] width 175 height 24
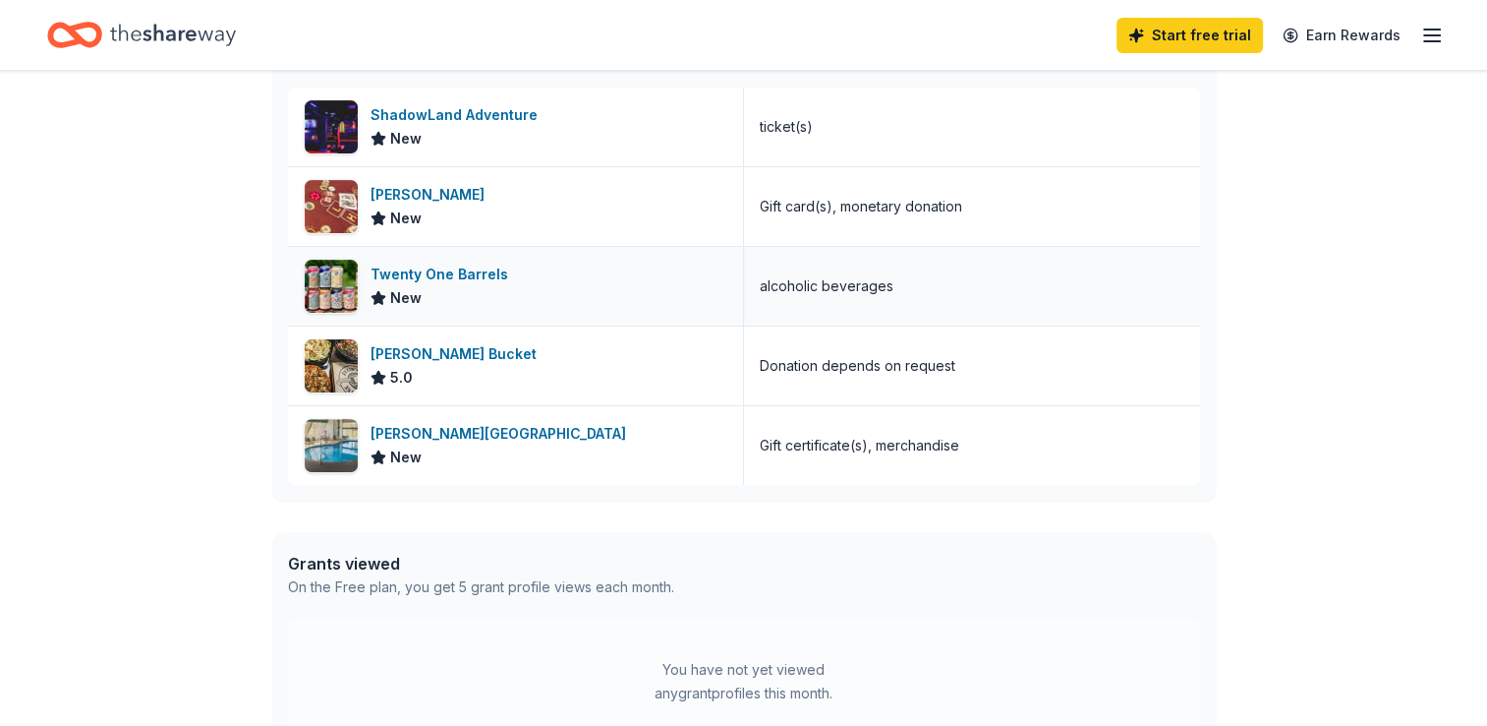
scroll to position [590, 0]
click at [485, 271] on div "Twenty One Barrels" at bounding box center [444, 274] width 146 height 24
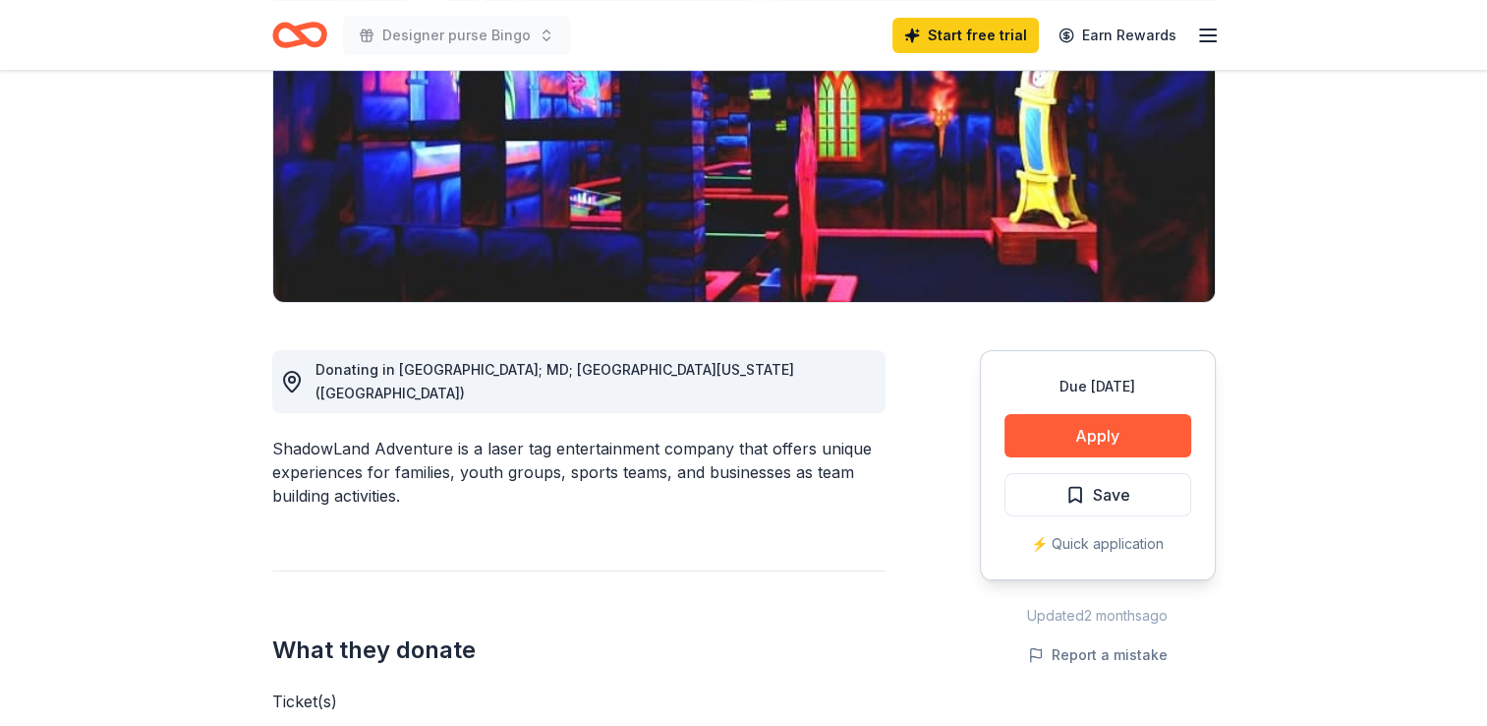
scroll to position [295, 0]
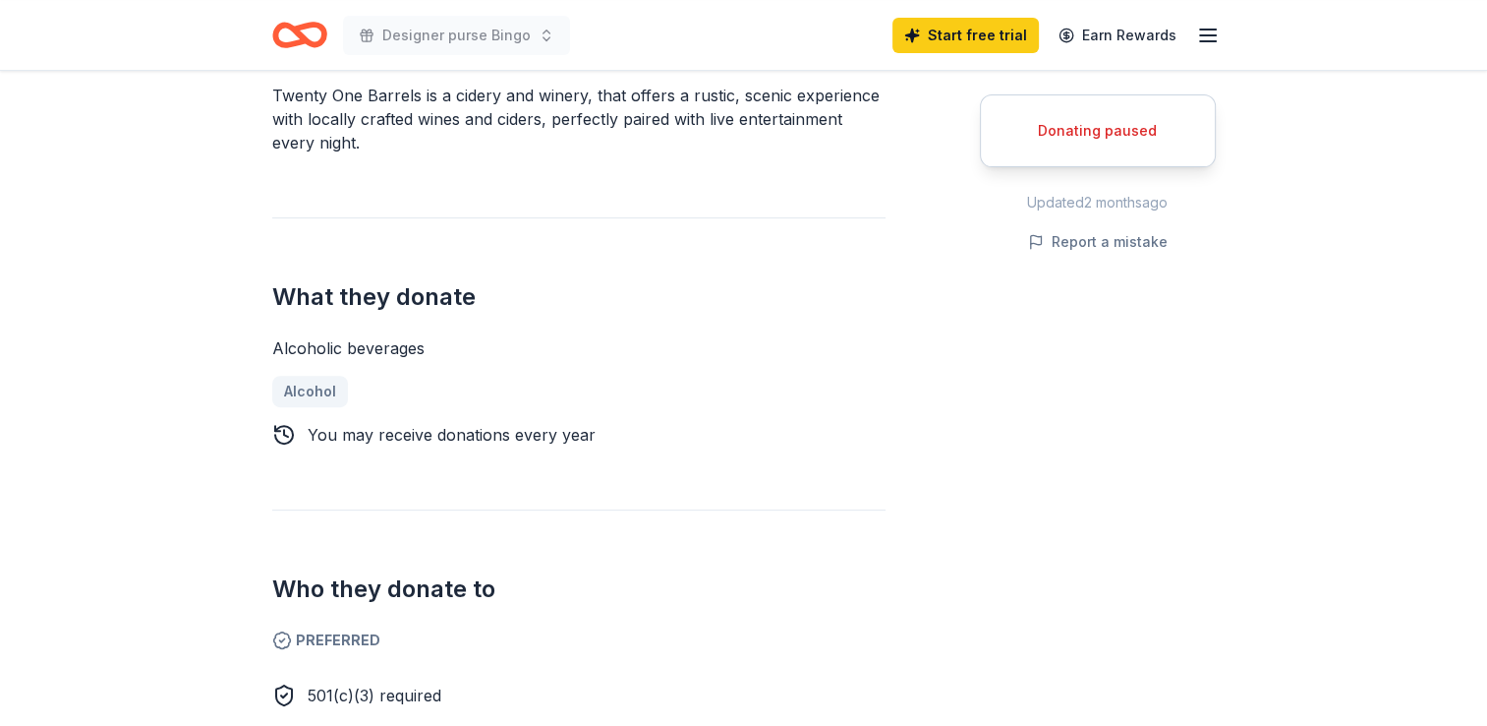
scroll to position [590, 0]
